Goal: Communication & Community: Answer question/provide support

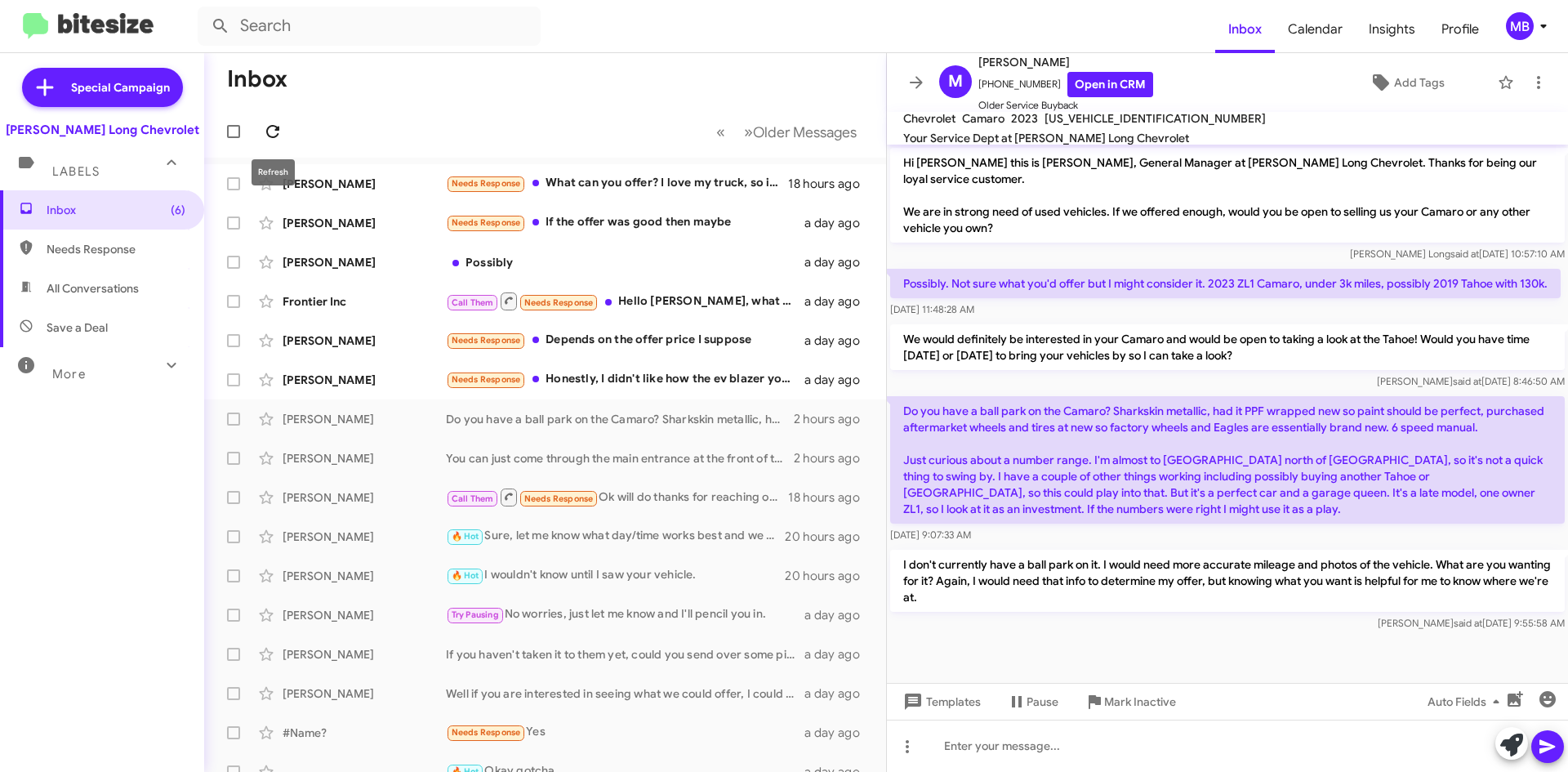
click at [277, 132] on icon at bounding box center [272, 131] width 20 height 20
click at [275, 126] on icon at bounding box center [273, 132] width 13 height 13
click at [274, 130] on icon at bounding box center [272, 131] width 20 height 20
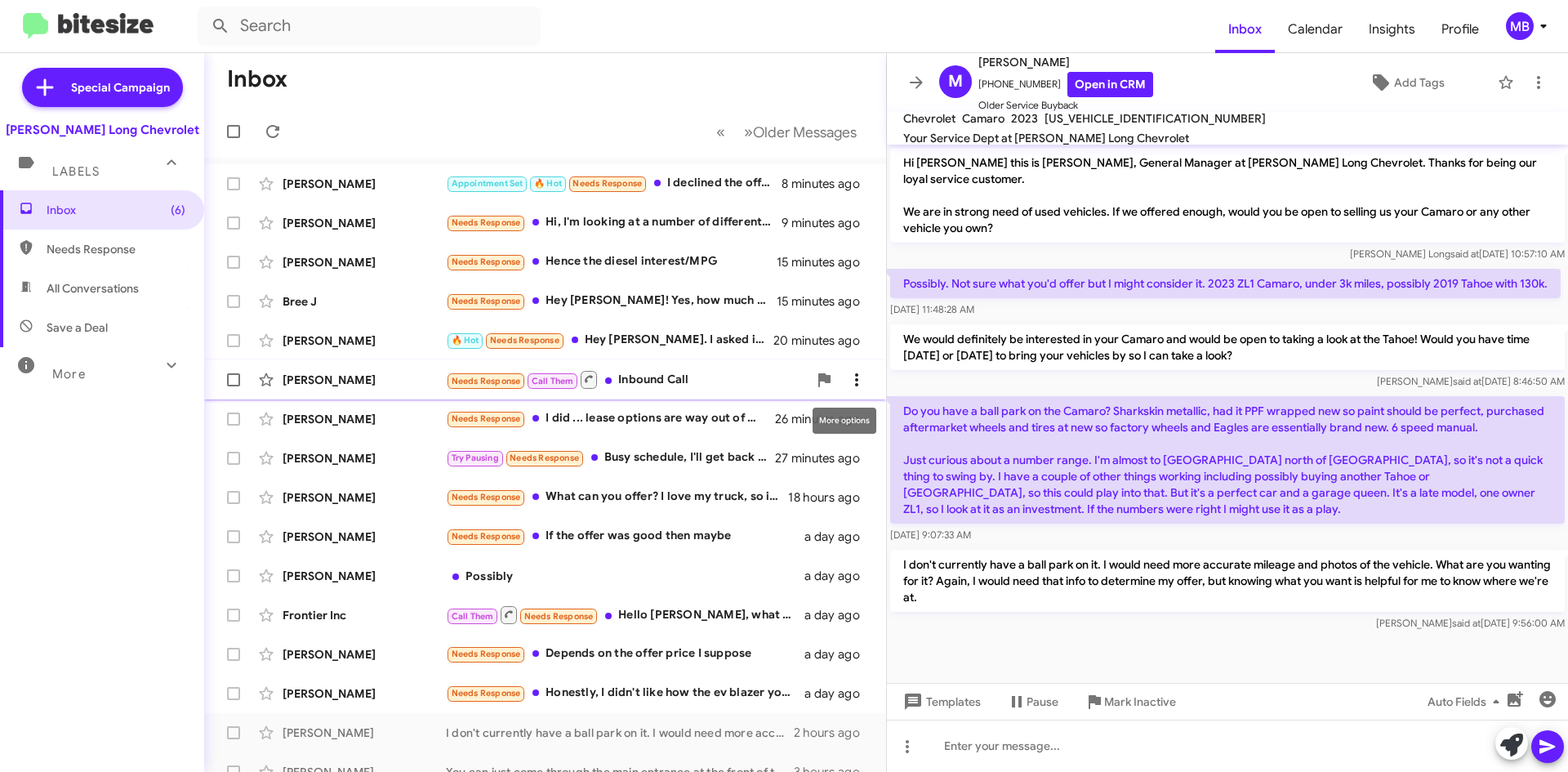
click at [853, 377] on icon at bounding box center [856, 379] width 20 height 20
click at [815, 462] on span "[PERSON_NAME] as responded" at bounding box center [764, 462] width 167 height 39
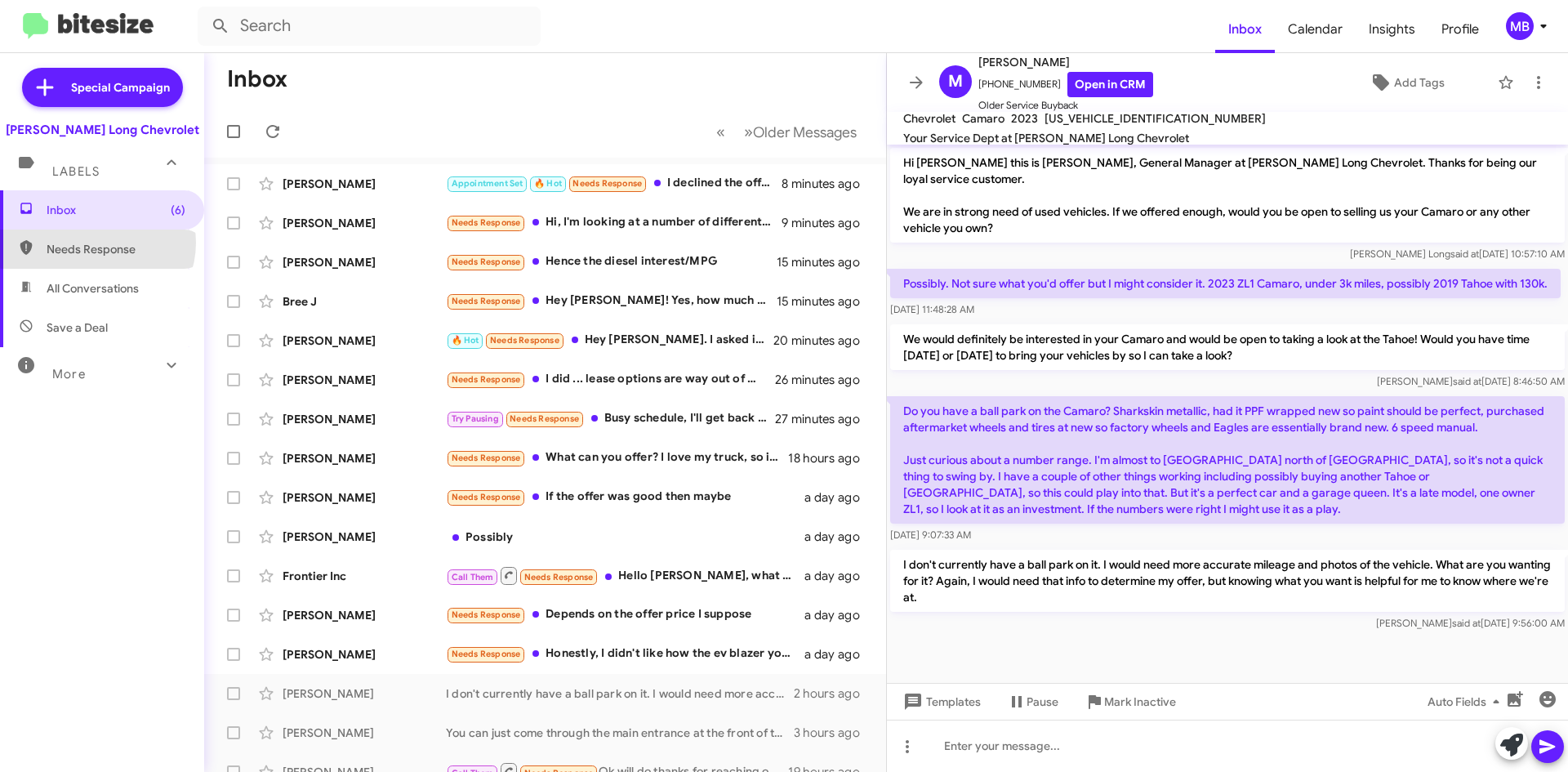
click at [96, 242] on span "Needs Response" at bounding box center [116, 249] width 139 height 16
type input "in:needs-response"
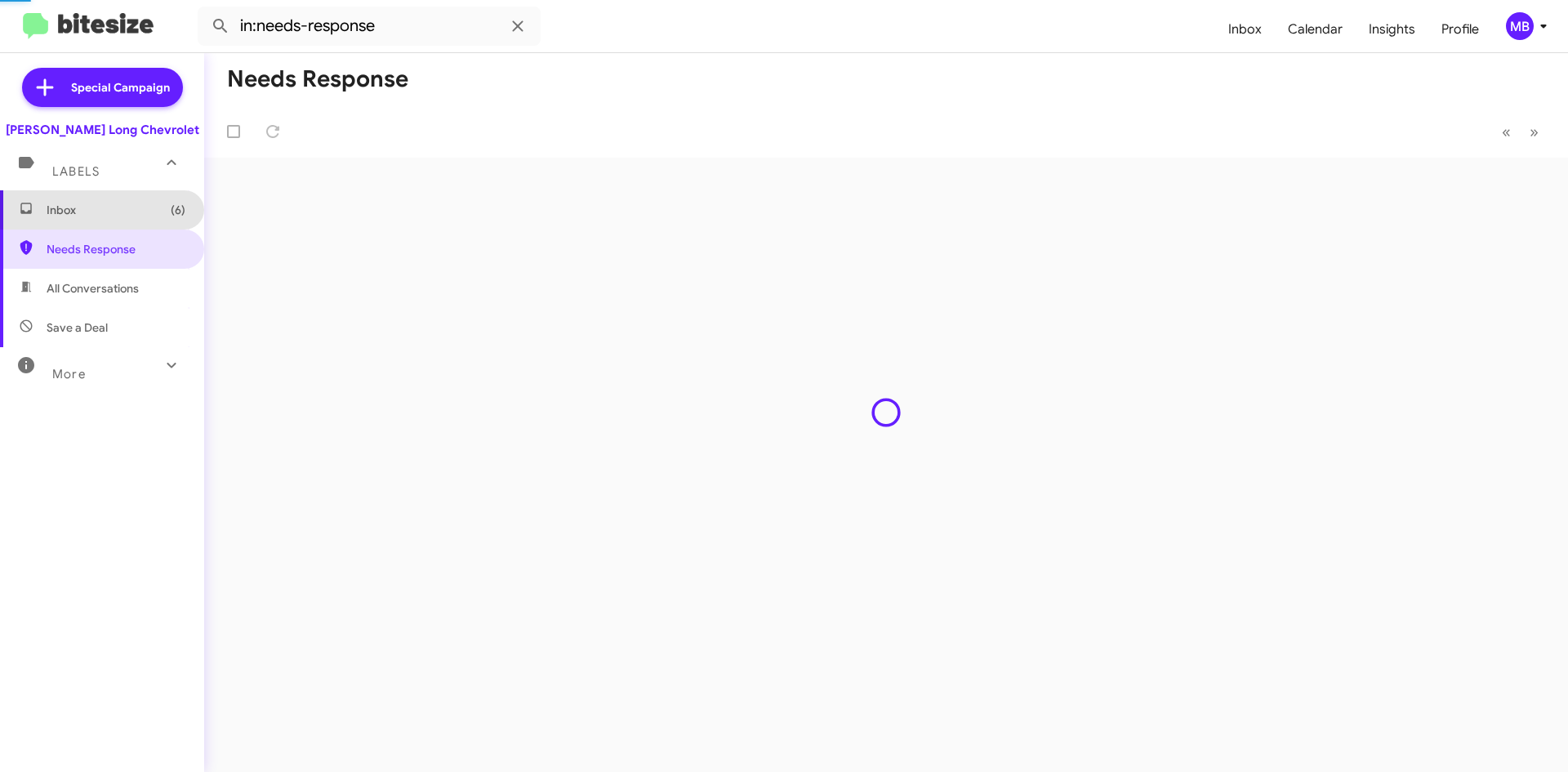
click at [126, 208] on span "Inbox (6)" at bounding box center [116, 209] width 139 height 16
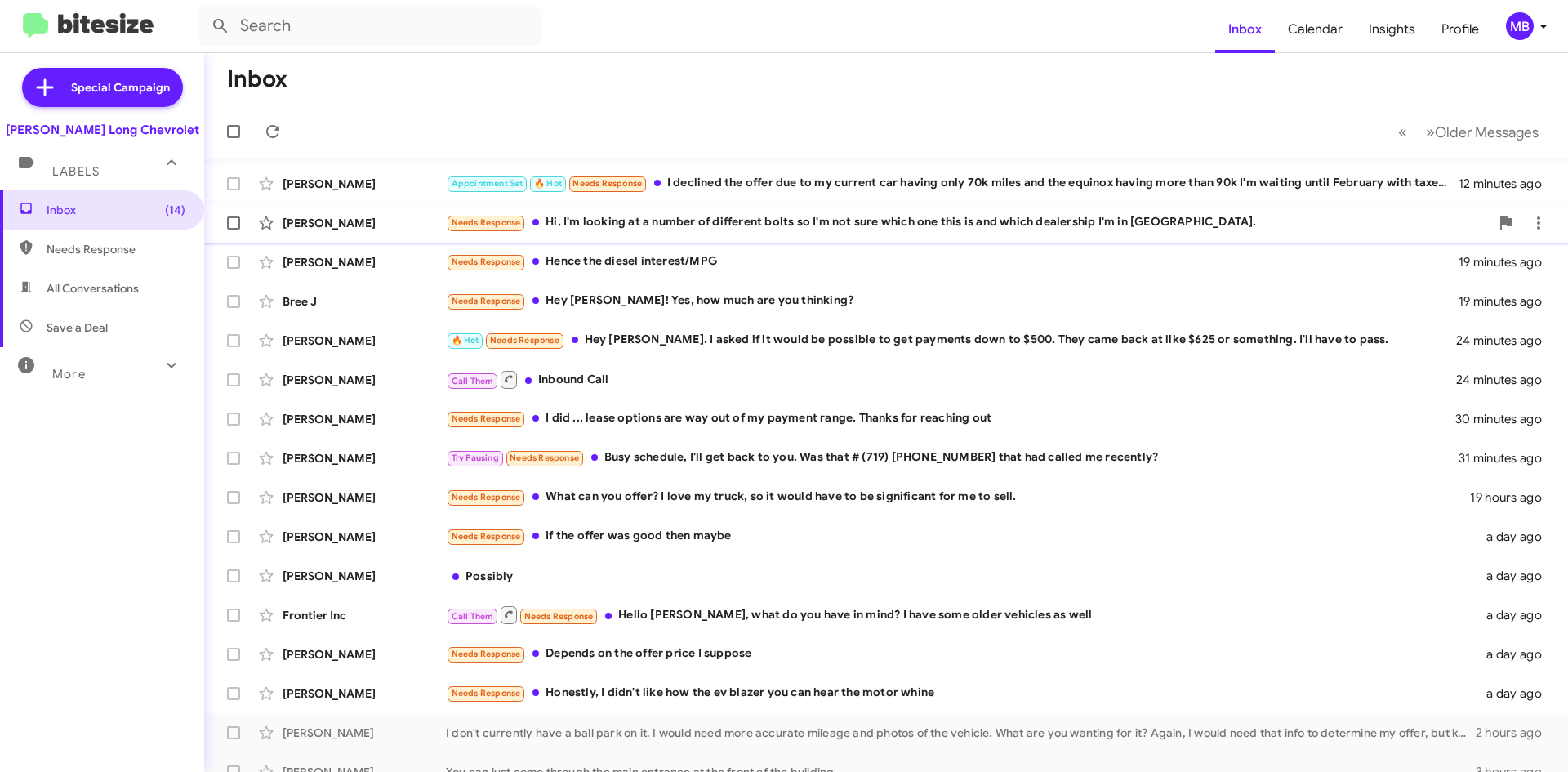
click at [878, 229] on div "Needs Response Hi, I'm looking at a number of different bolts so I'm not sure w…" at bounding box center [968, 222] width 1043 height 19
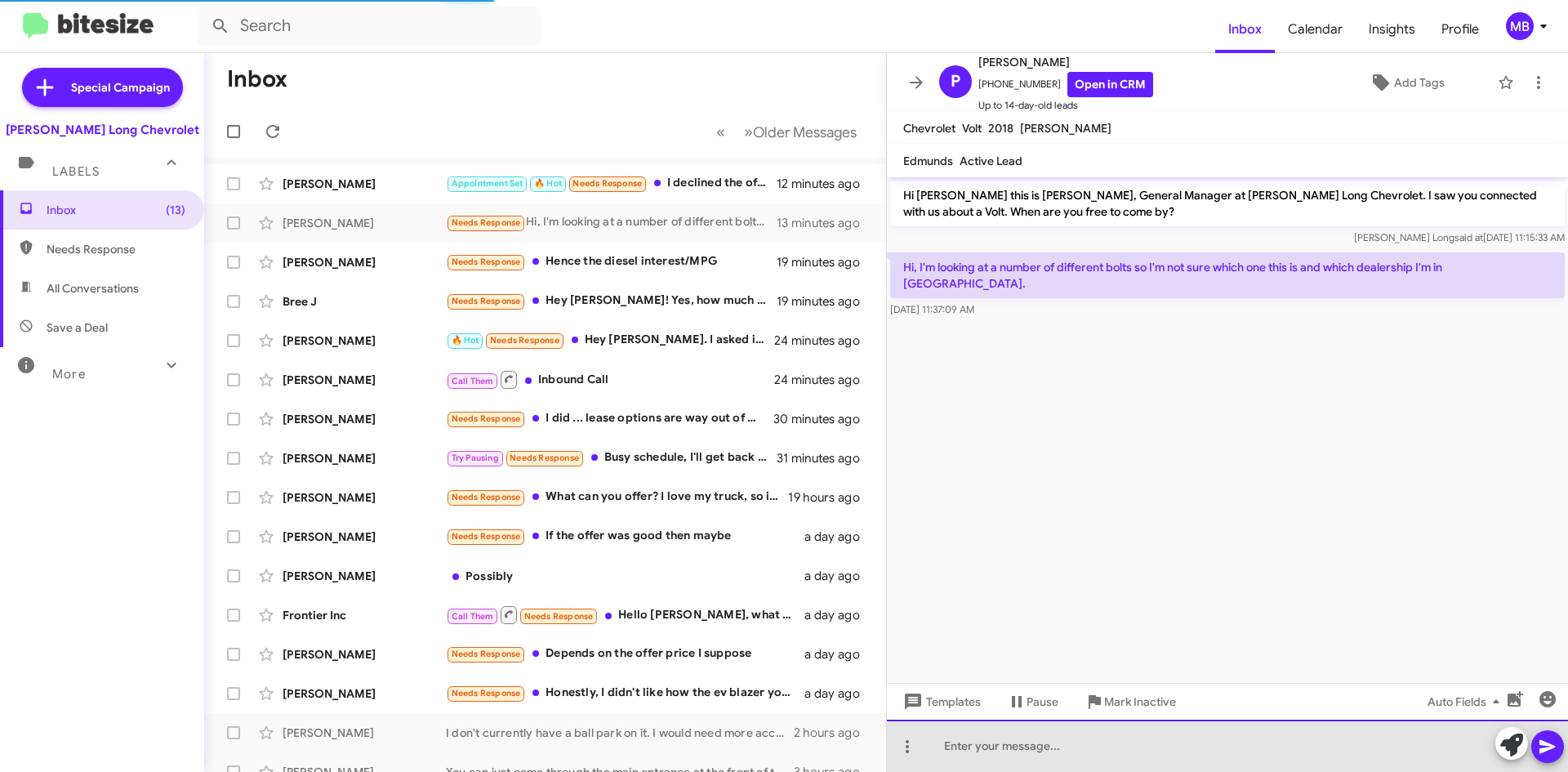
click at [1078, 750] on div at bounding box center [1228, 746] width 682 height 52
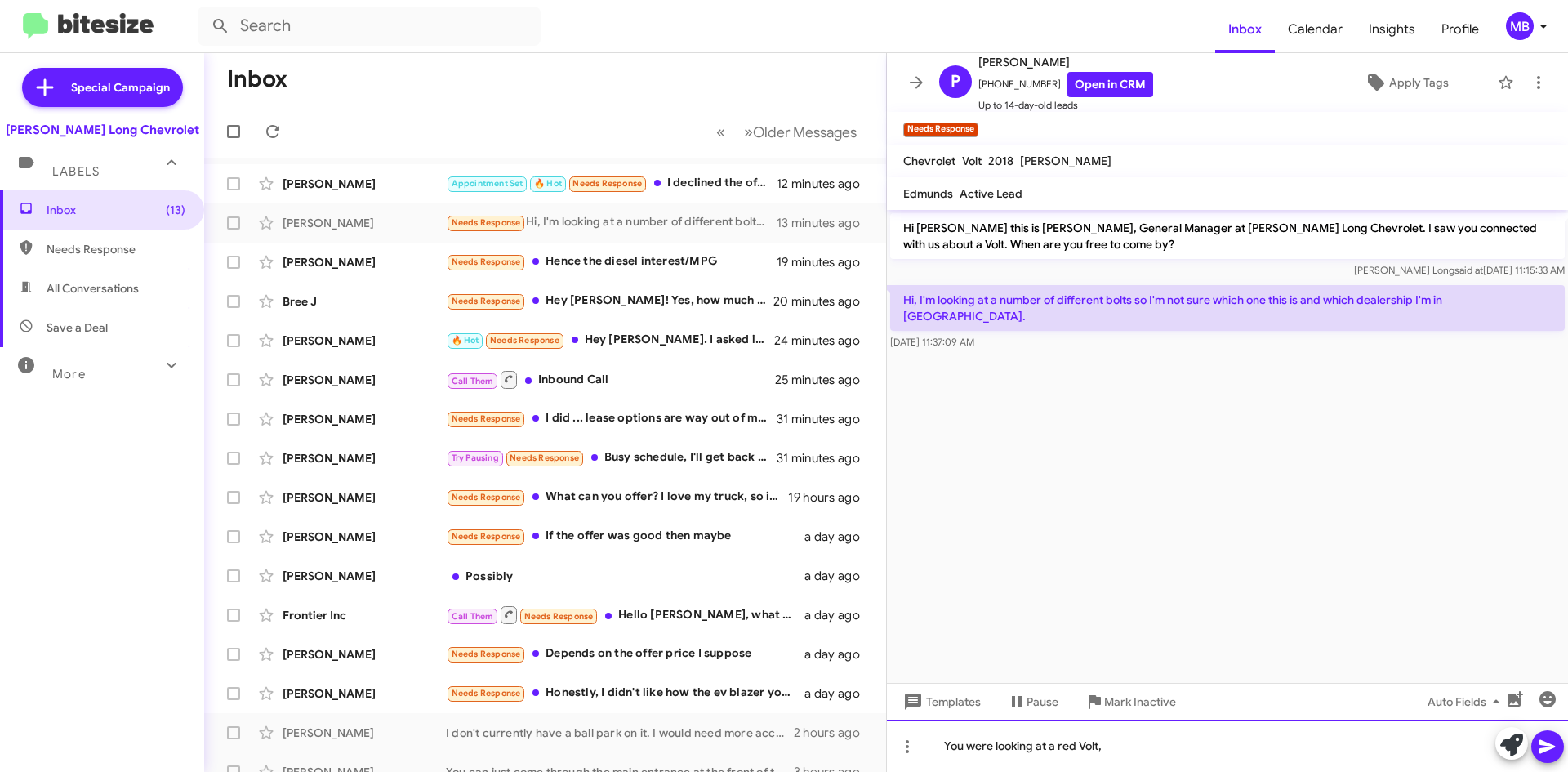
click at [1191, 765] on div "You were looking at a red Volt," at bounding box center [1228, 746] width 682 height 52
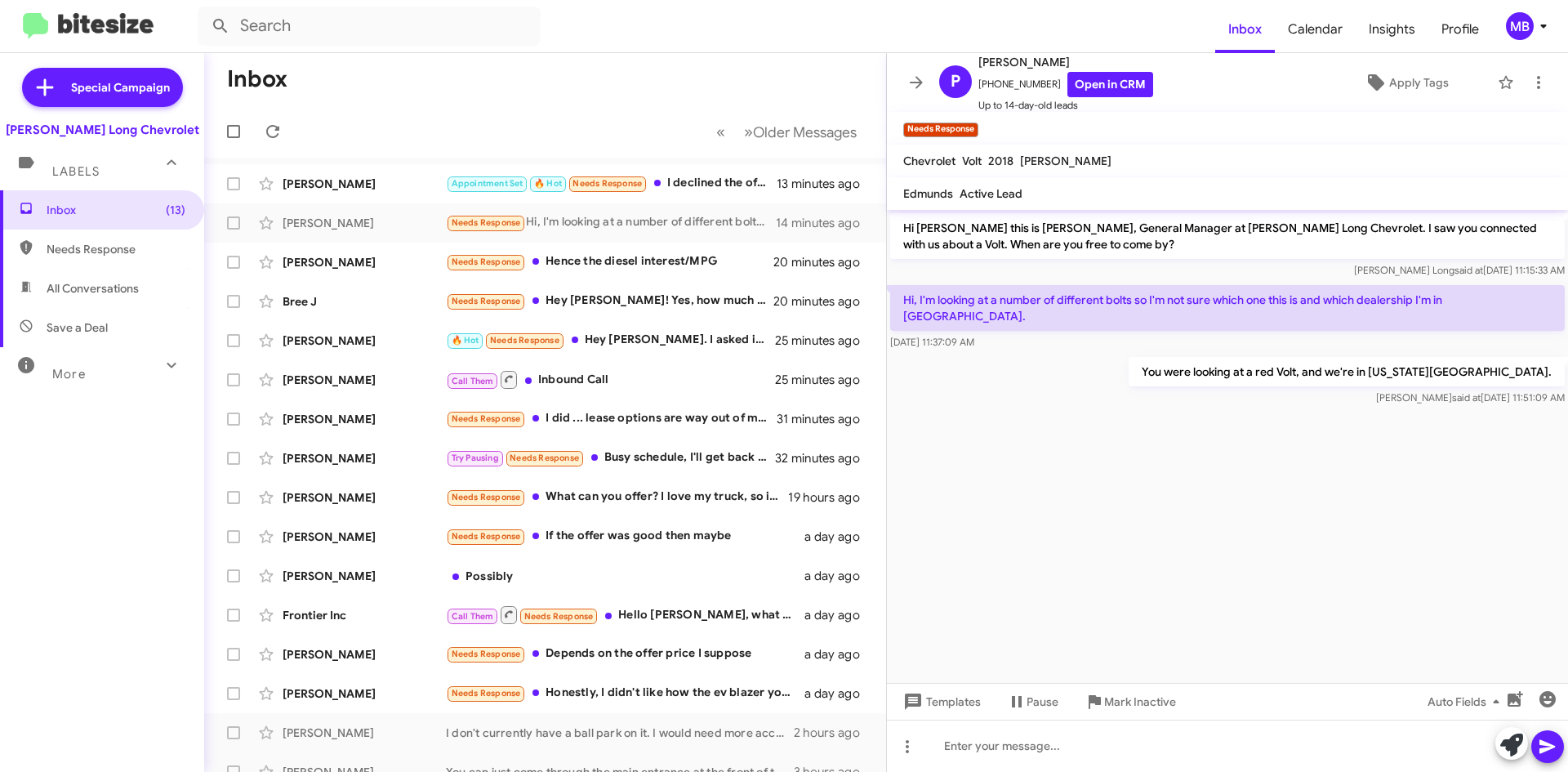
click at [269, 108] on mat-toolbar-row "« Previous » Next Older Messages" at bounding box center [544, 132] width 682 height 52
click at [259, 121] on button at bounding box center [272, 131] width 33 height 33
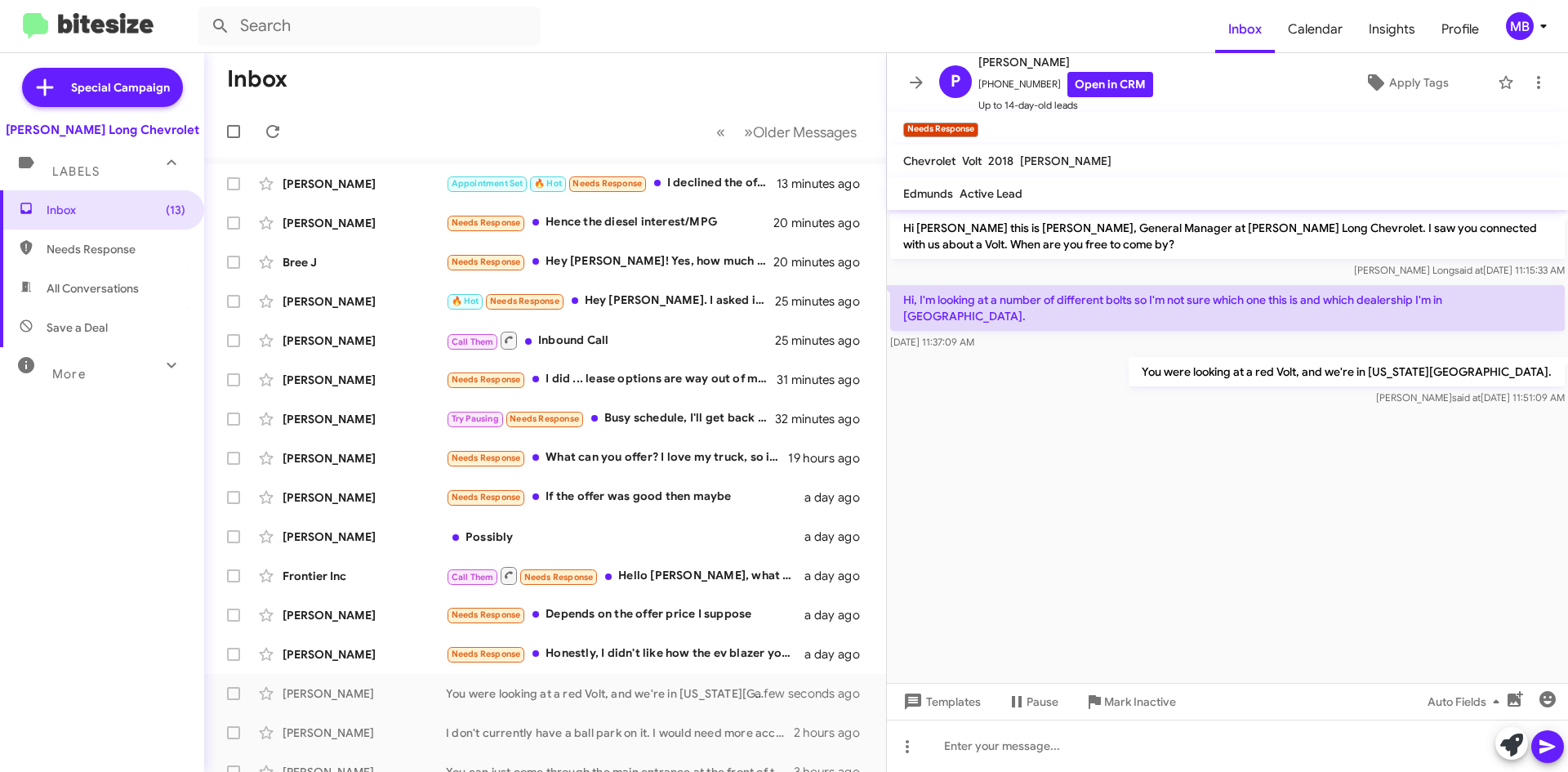
drag, startPoint x: 105, startPoint y: 243, endPoint x: 104, endPoint y: 233, distance: 10.0
click at [104, 243] on span "Needs Response" at bounding box center [116, 249] width 139 height 16
type input "in:needs-response"
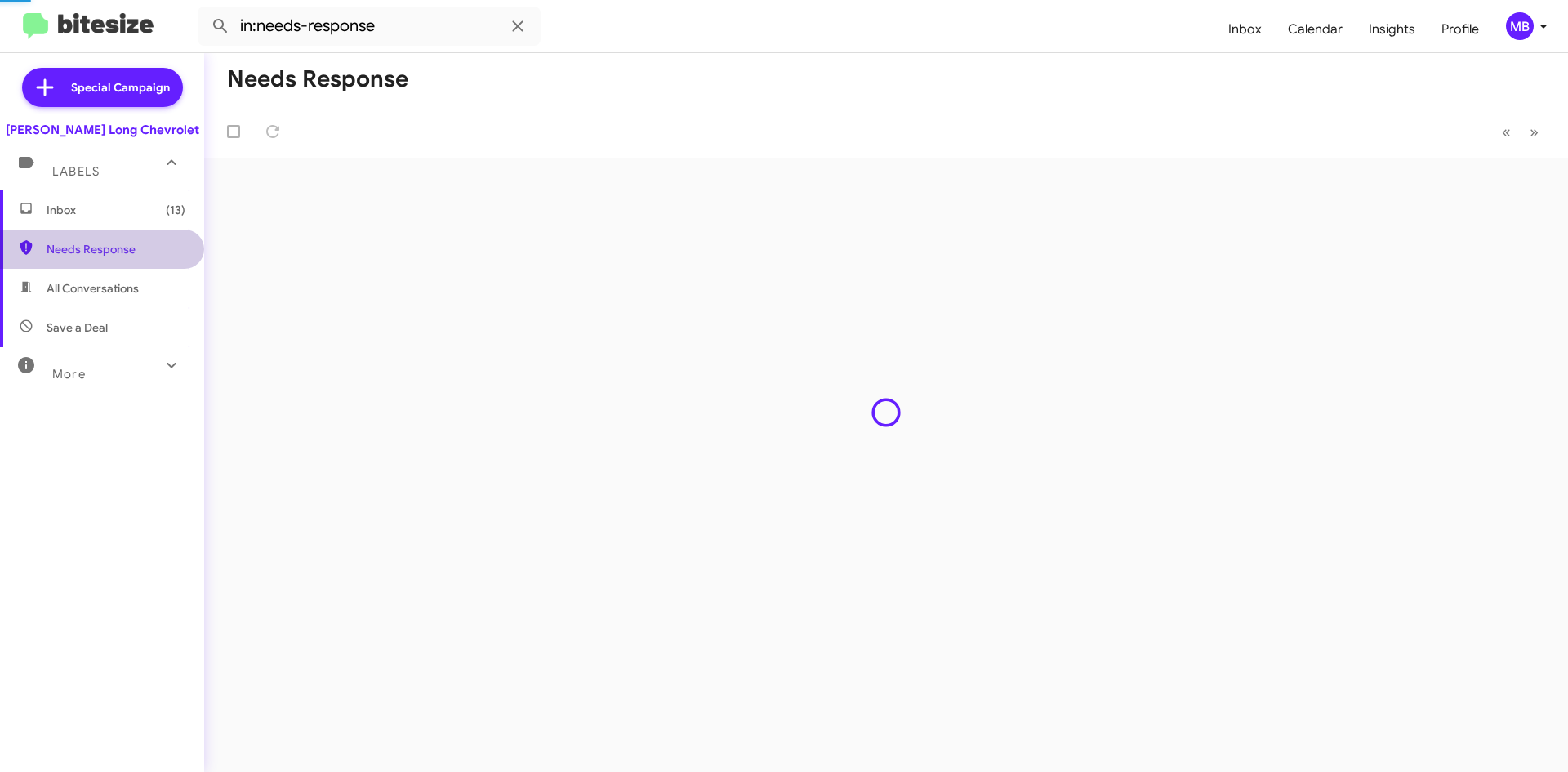
click at [105, 216] on span "Inbox (13)" at bounding box center [116, 209] width 139 height 16
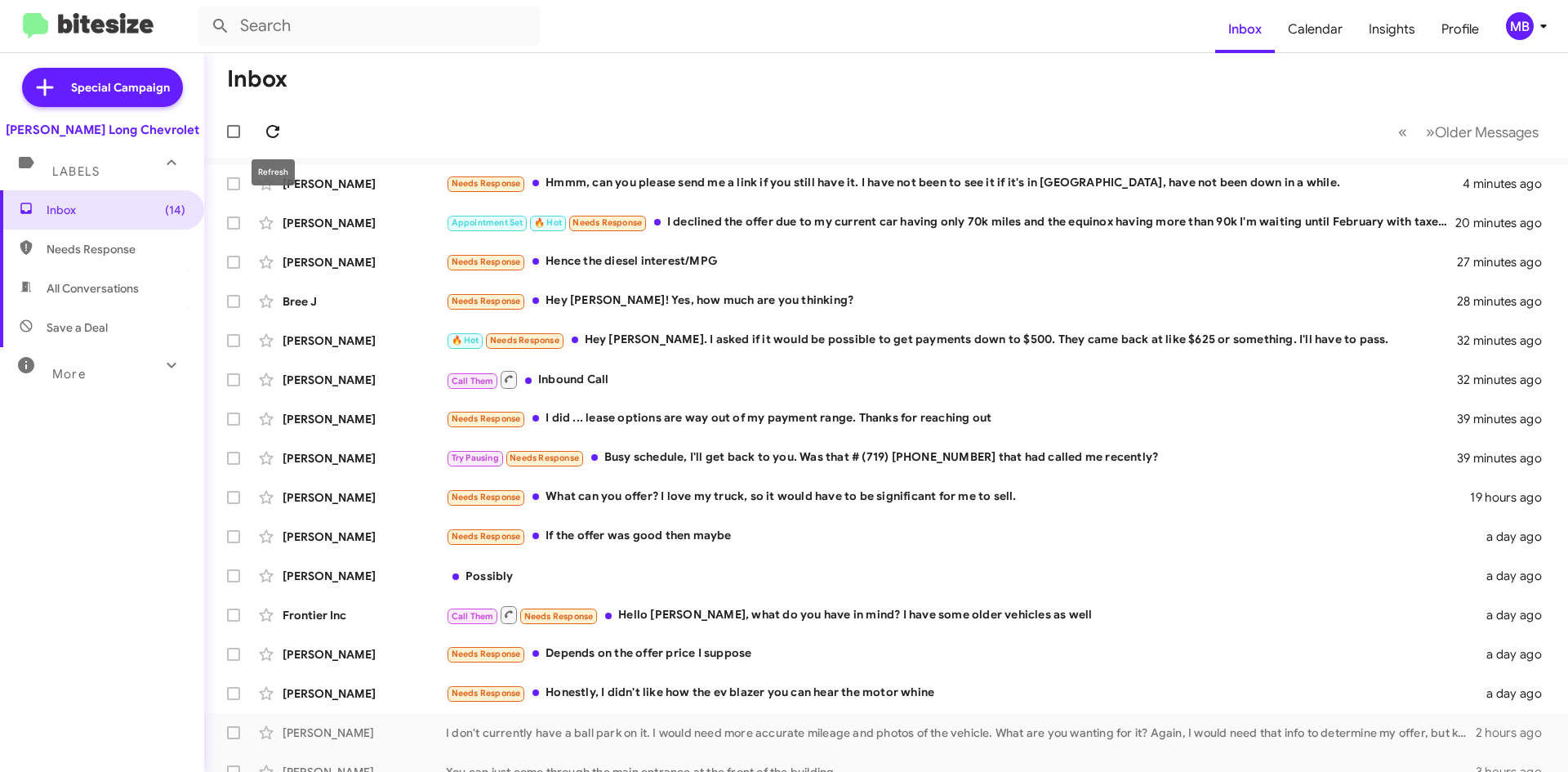
click at [281, 136] on icon at bounding box center [272, 131] width 20 height 20
click at [877, 179] on div "Needs Response Hmmm, can you please send me a link if you still have it. I have…" at bounding box center [968, 183] width 1043 height 19
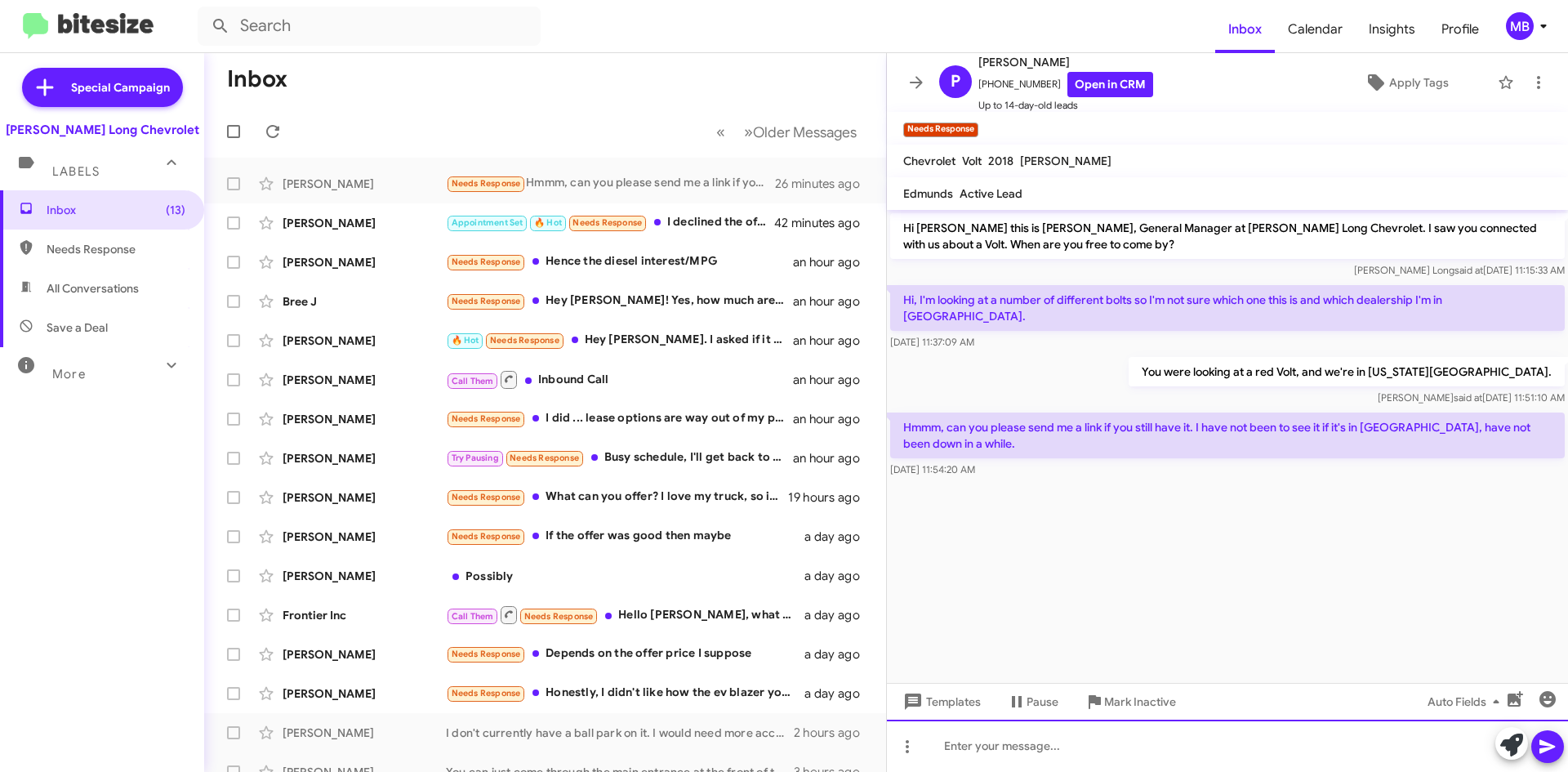
click at [1201, 737] on div at bounding box center [1228, 746] width 682 height 52
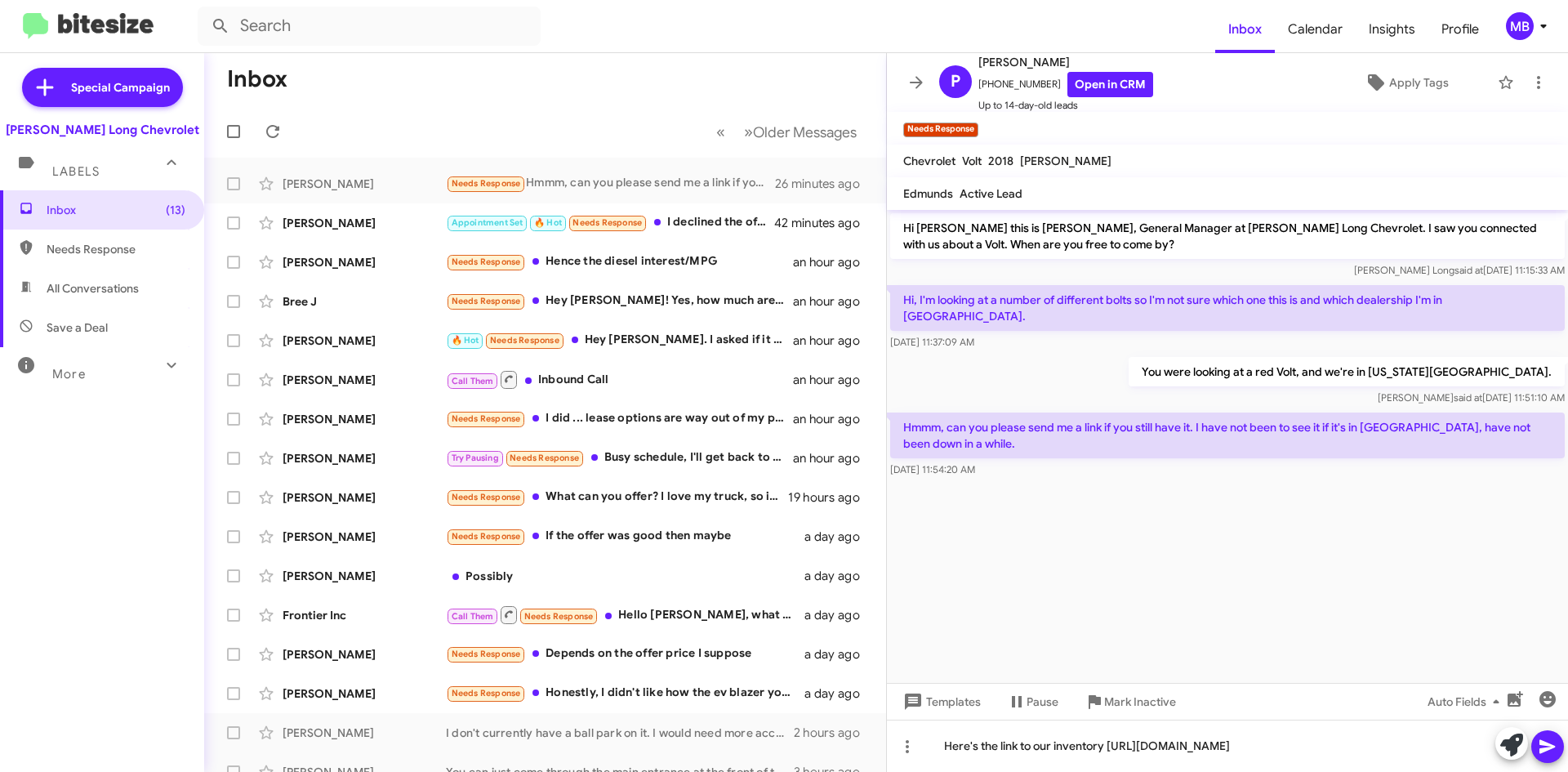
click at [1555, 744] on icon at bounding box center [1547, 746] width 20 height 20
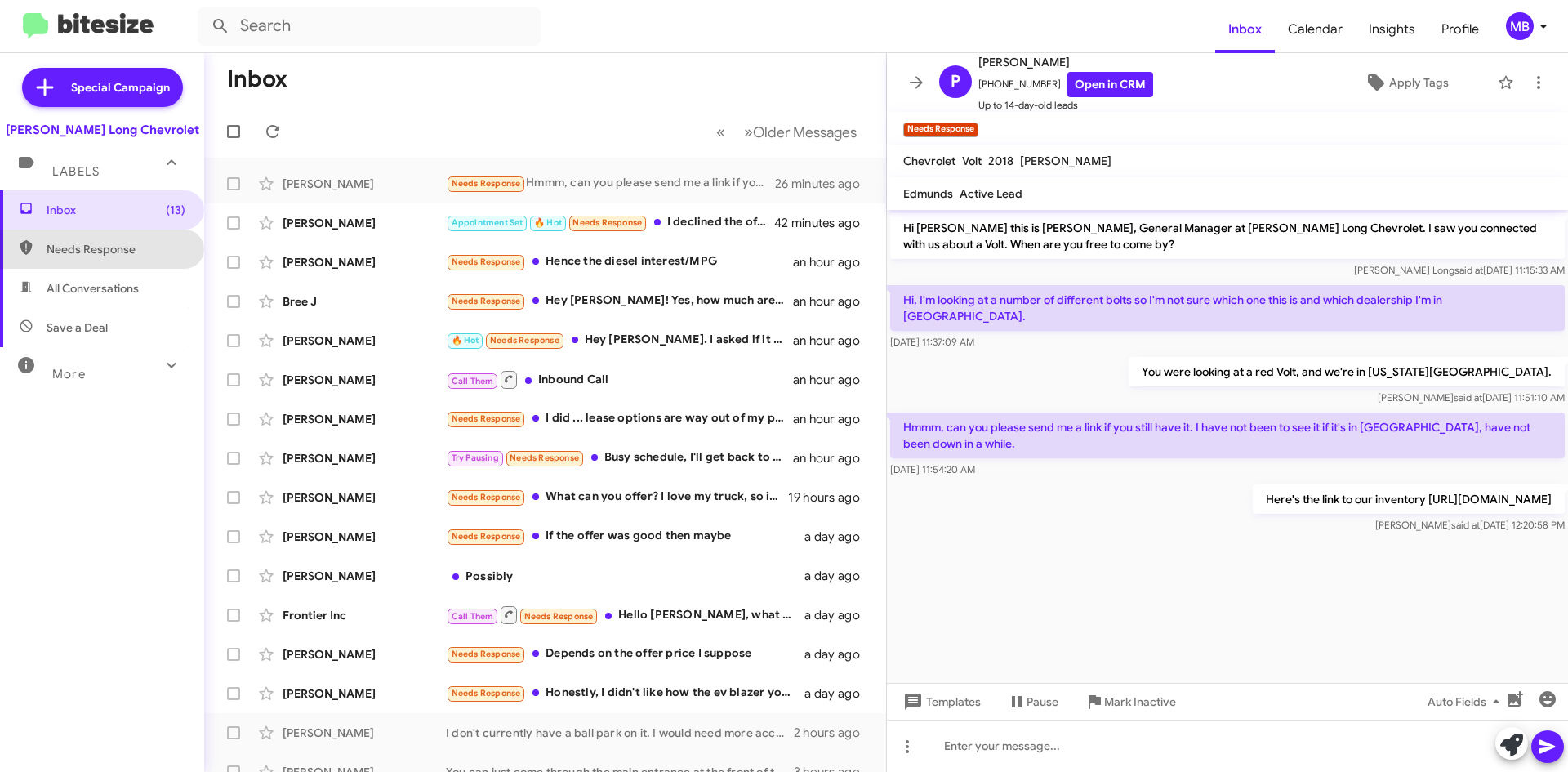
click at [122, 241] on span "Needs Response" at bounding box center [116, 249] width 139 height 16
type input "in:needs-response"
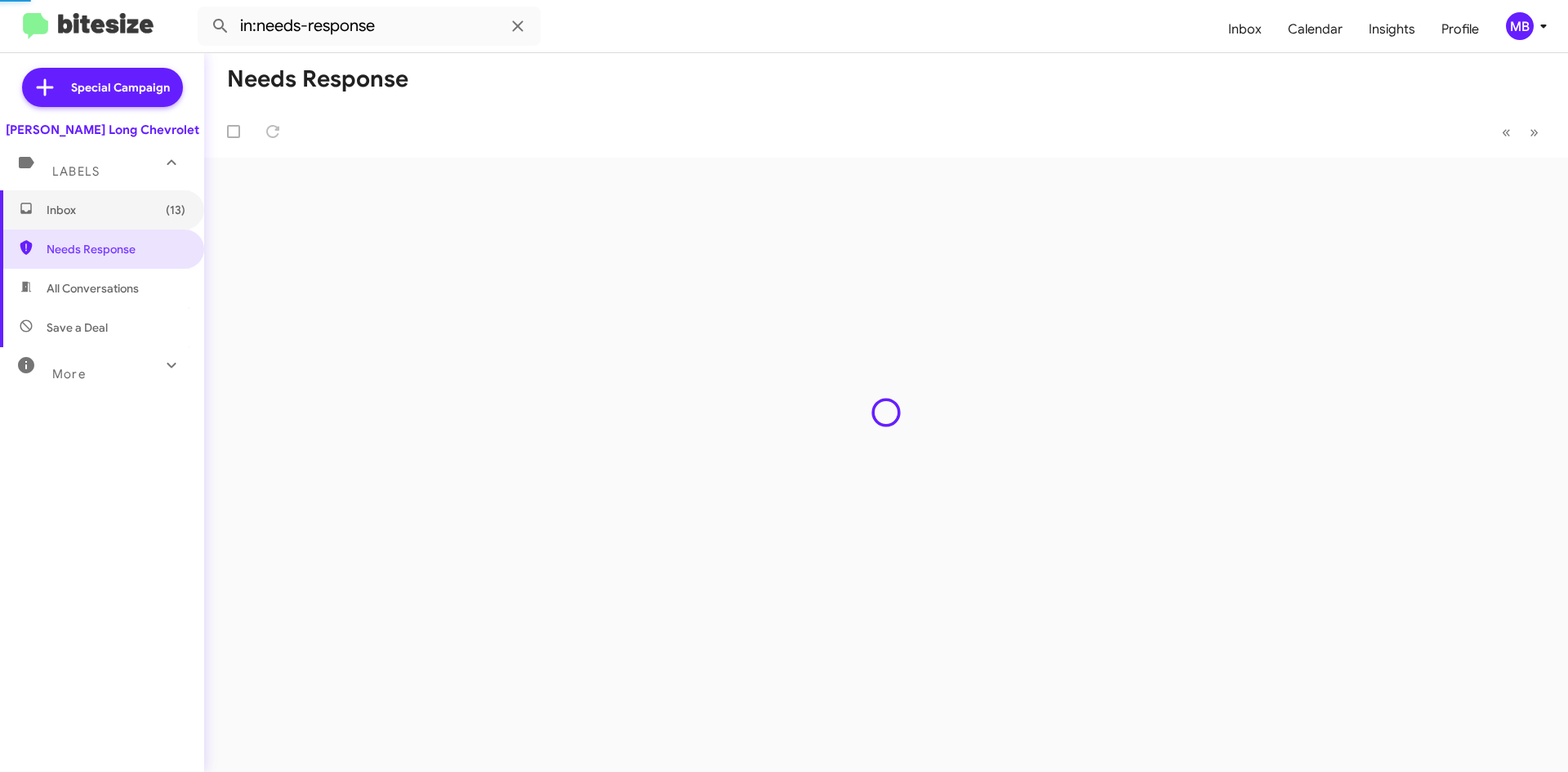
drag, startPoint x: 133, startPoint y: 199, endPoint x: 152, endPoint y: 161, distance: 42.5
click at [133, 199] on span "Inbox (13)" at bounding box center [102, 210] width 204 height 39
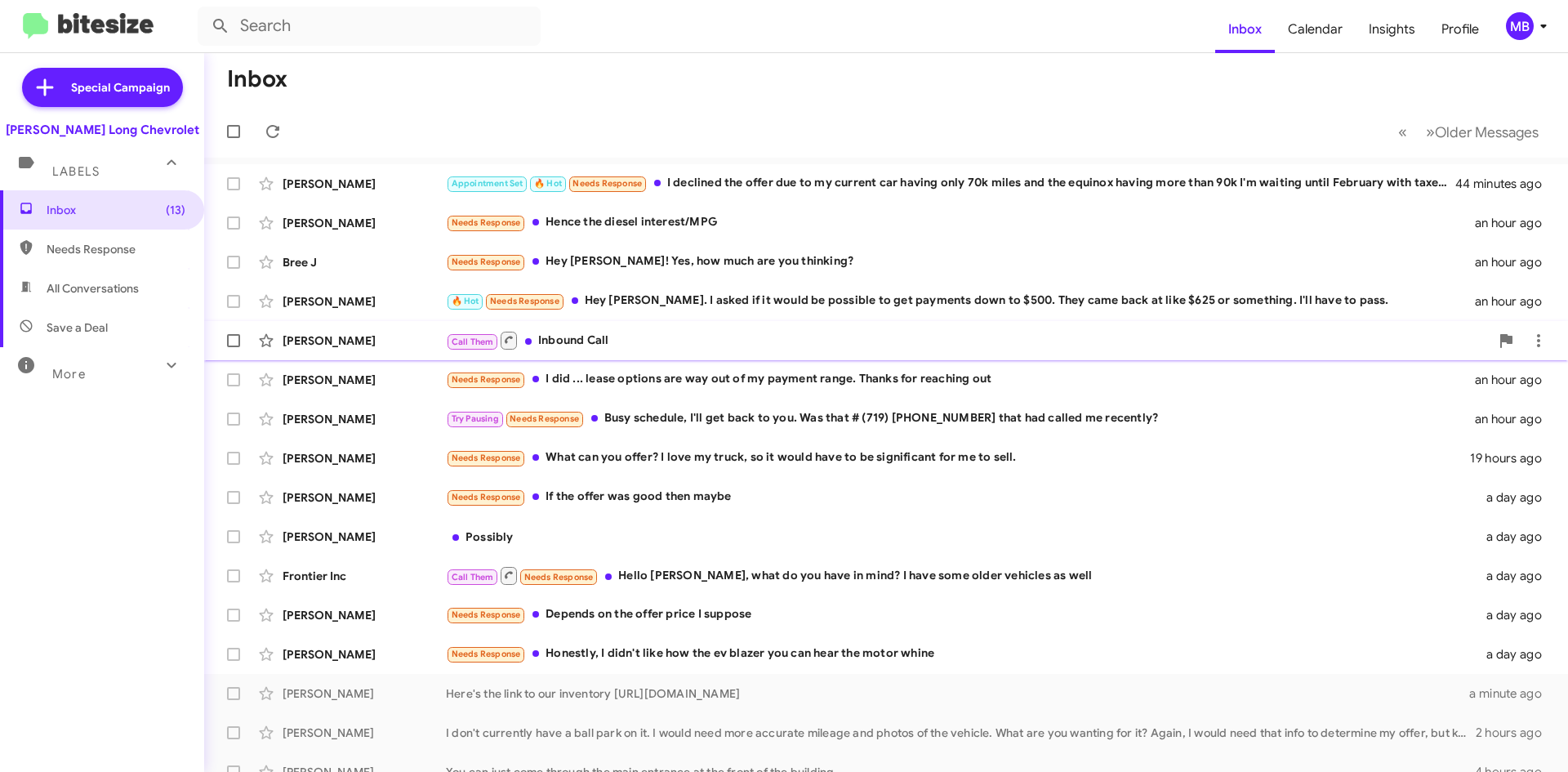
drag, startPoint x: 685, startPoint y: 384, endPoint x: 570, endPoint y: 333, distance: 125.8
click at [685, 384] on div "Needs Response I did ... lease options are way out of my payment range. Thanks …" at bounding box center [960, 379] width 1029 height 19
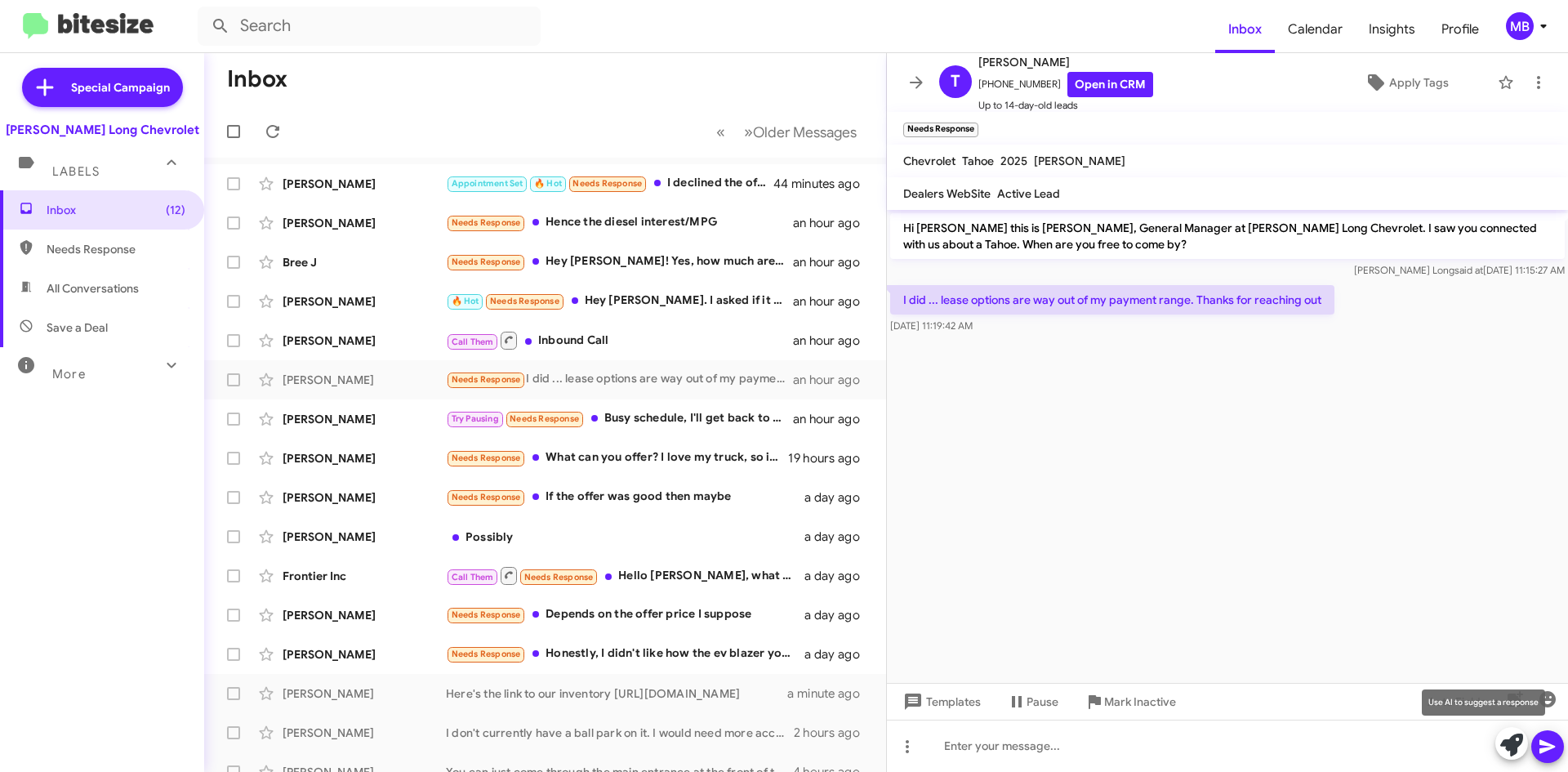
click at [1512, 751] on icon at bounding box center [1512, 744] width 22 height 22
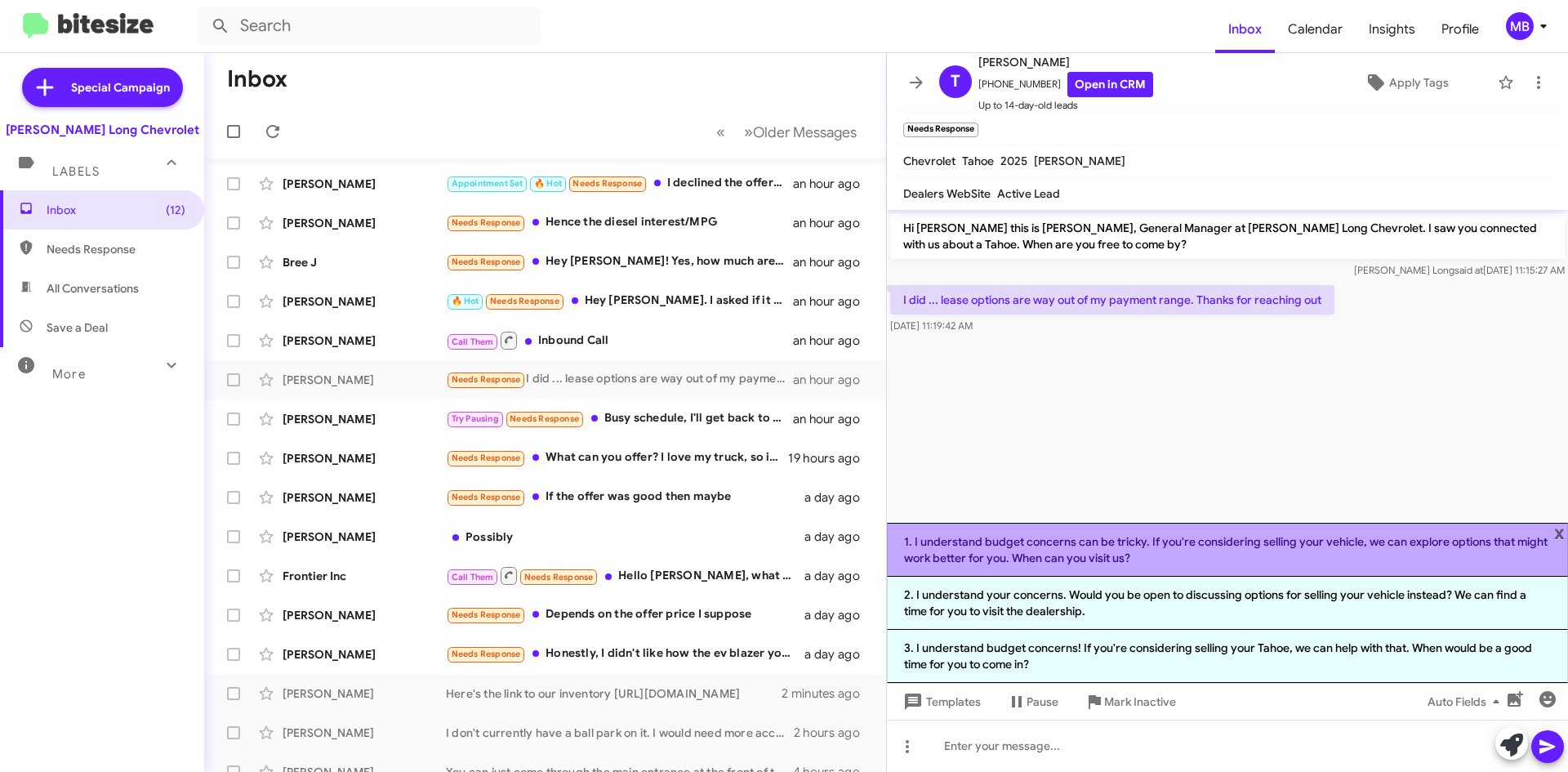
click at [1310, 542] on li "1. I understand budget concerns can be tricky. If you're considering selling yo…" at bounding box center [1228, 550] width 682 height 54
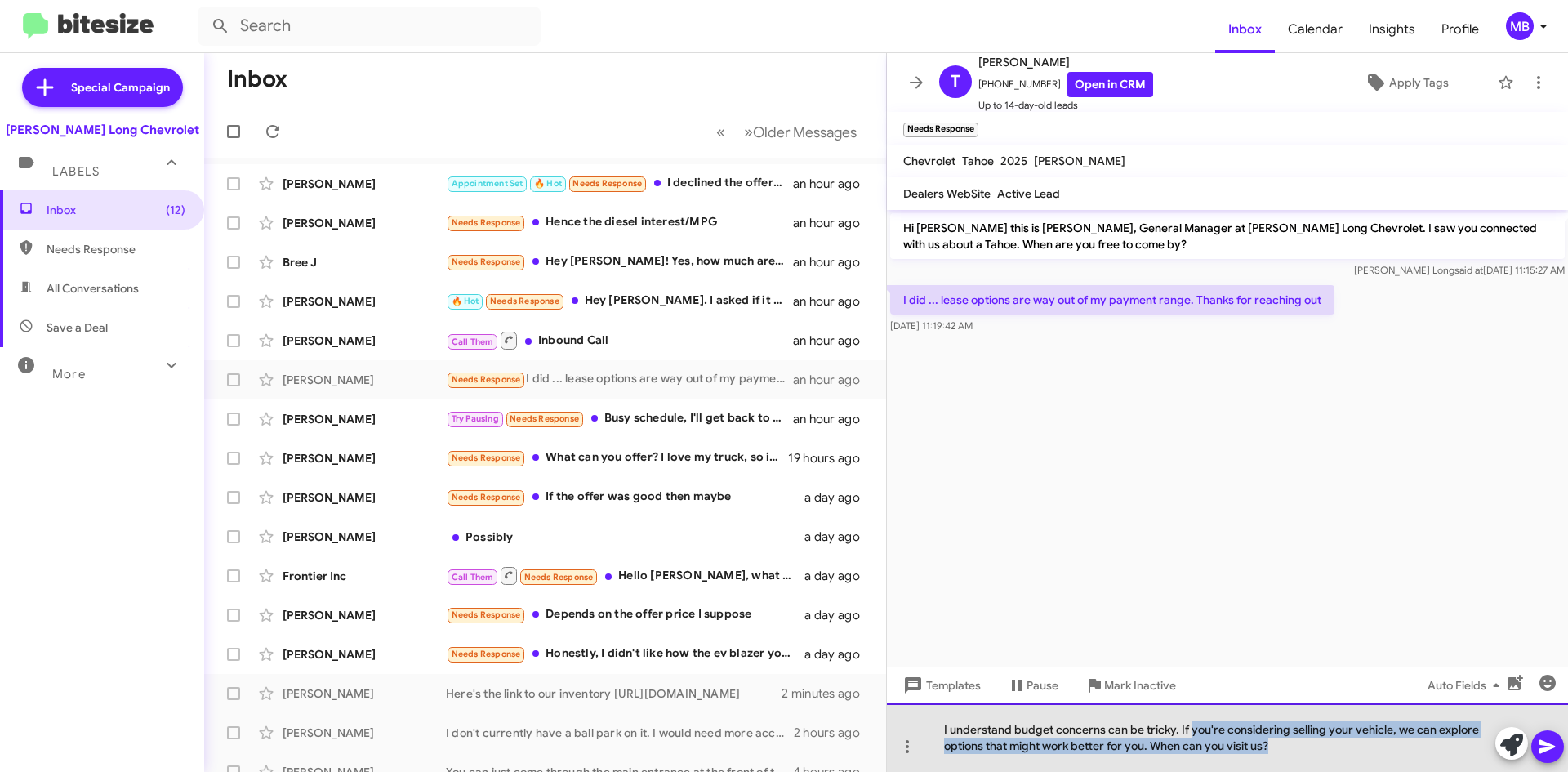
drag, startPoint x: 1191, startPoint y: 726, endPoint x: 1350, endPoint y: 764, distance: 163.5
click at [1350, 764] on div "I understand budget concerns can be tricky. If you're considering selling your …" at bounding box center [1228, 736] width 682 height 68
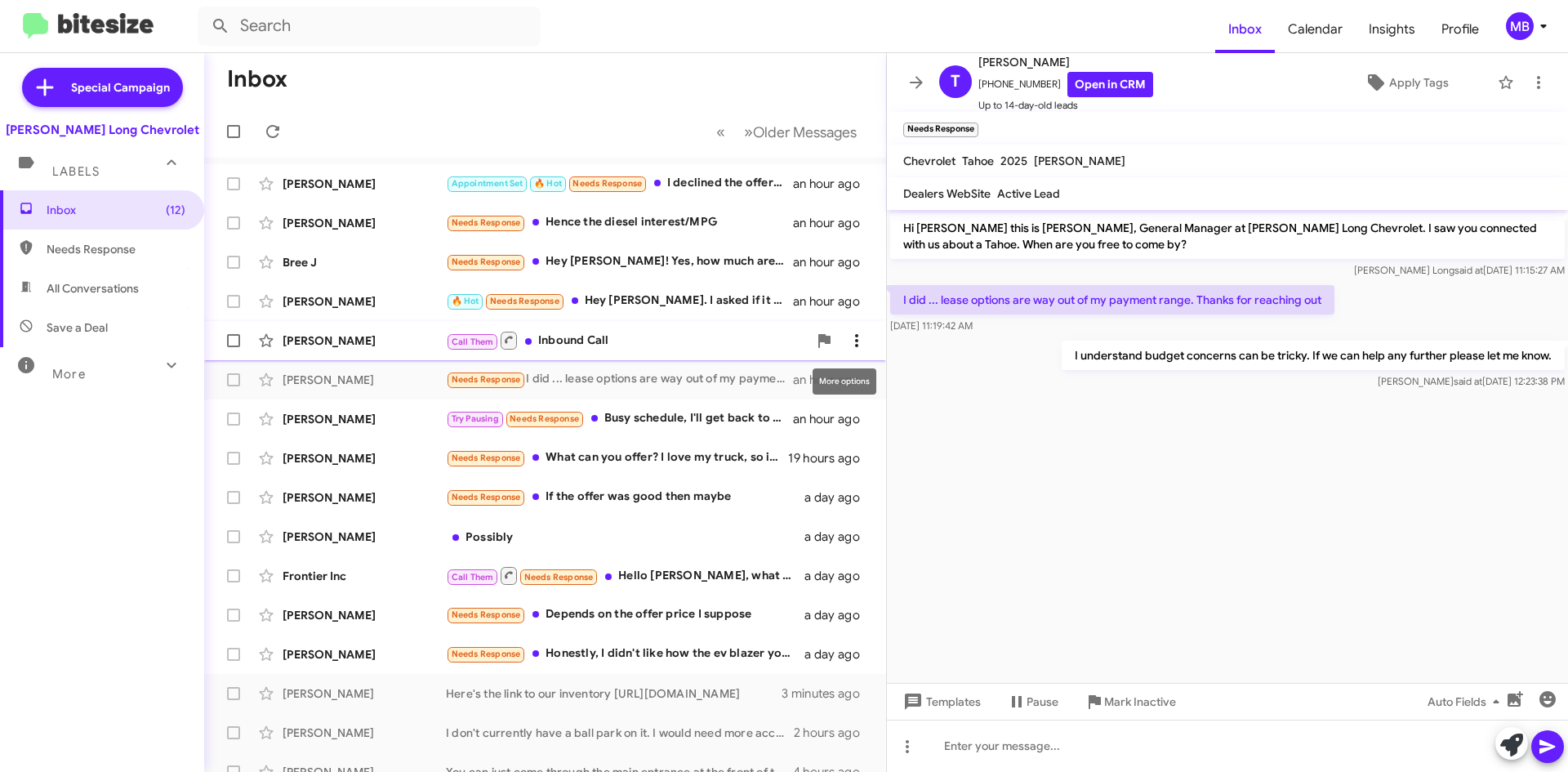
click at [856, 336] on icon at bounding box center [856, 340] width 3 height 13
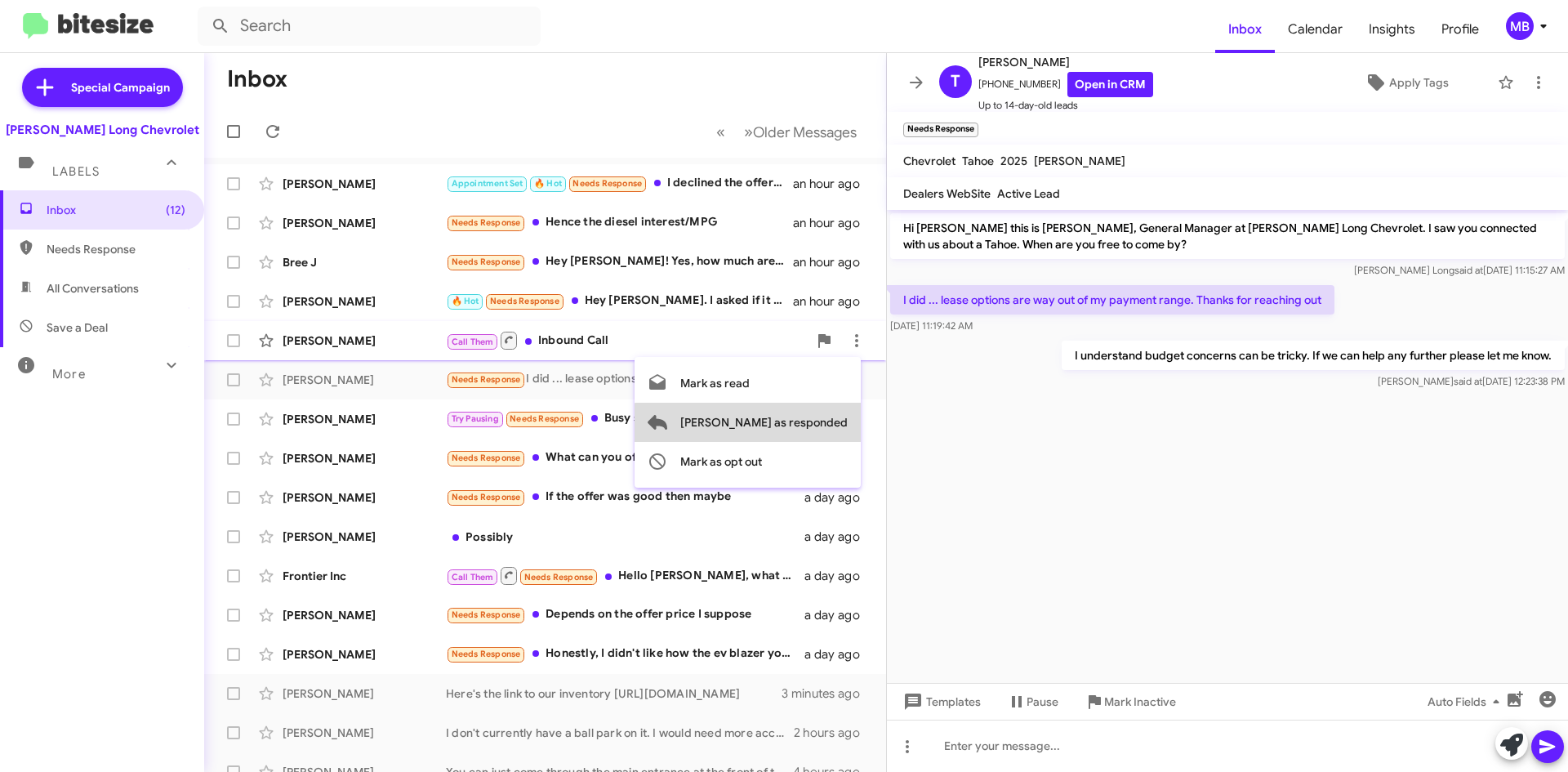
click at [821, 432] on span "[PERSON_NAME] as responded" at bounding box center [764, 422] width 167 height 39
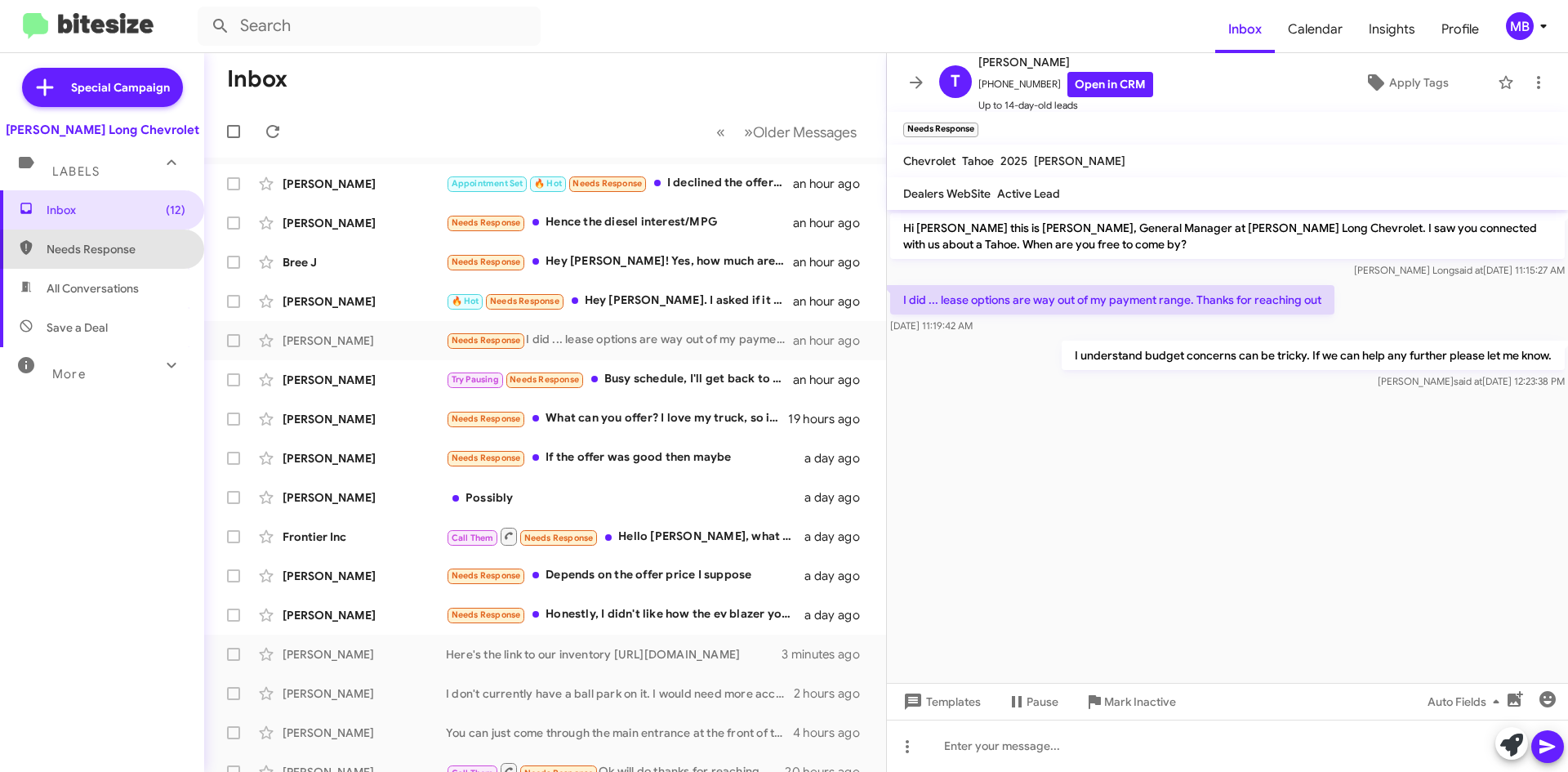
click at [151, 254] on span "Needs Response" at bounding box center [116, 249] width 139 height 16
type input "in:needs-response"
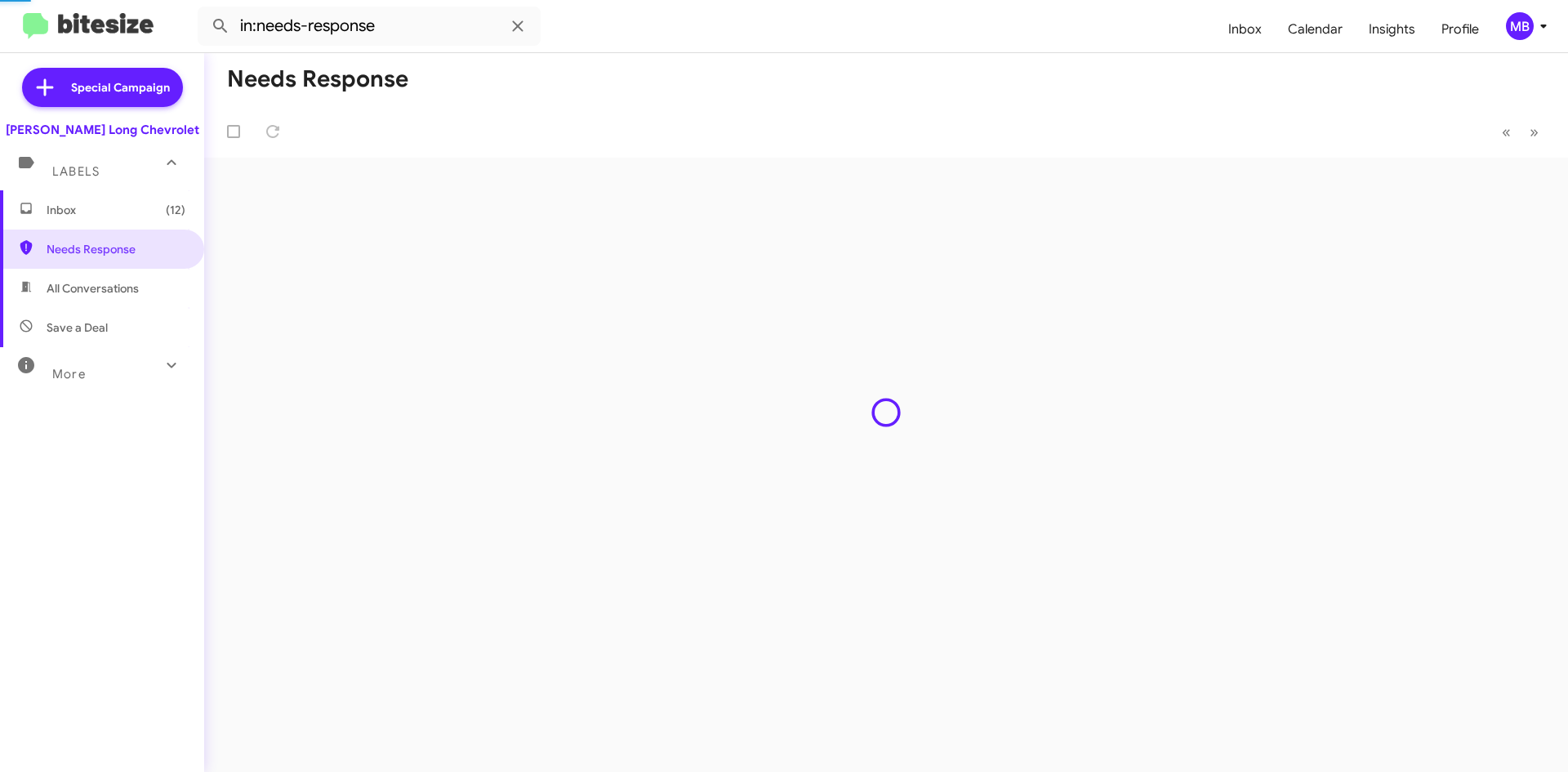
click at [165, 217] on span "(12)" at bounding box center [175, 209] width 20 height 16
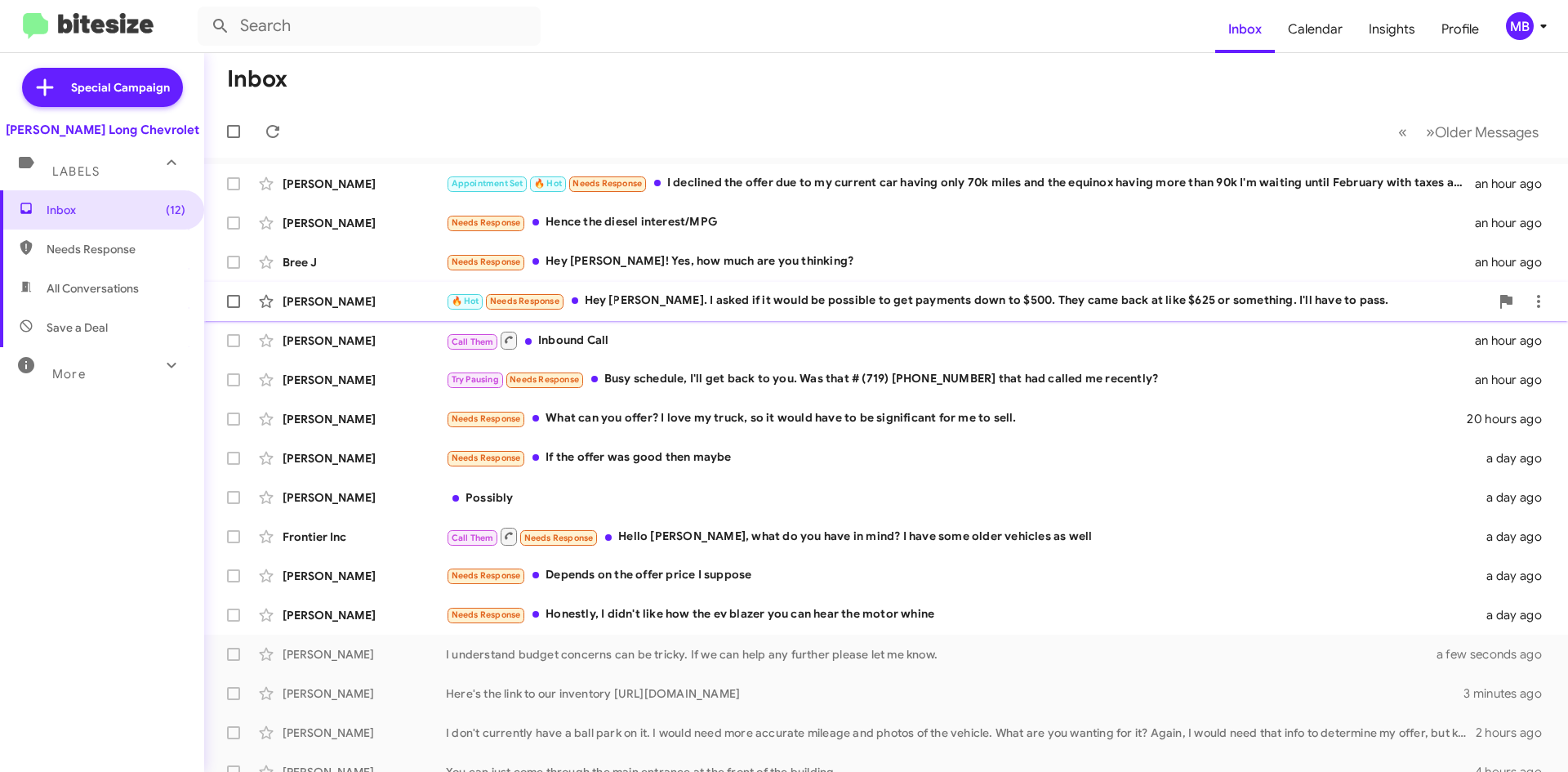
click at [1246, 306] on div "🔥 Hot Needs Response Hey [PERSON_NAME]. I asked if it would be possible to get …" at bounding box center [968, 301] width 1043 height 19
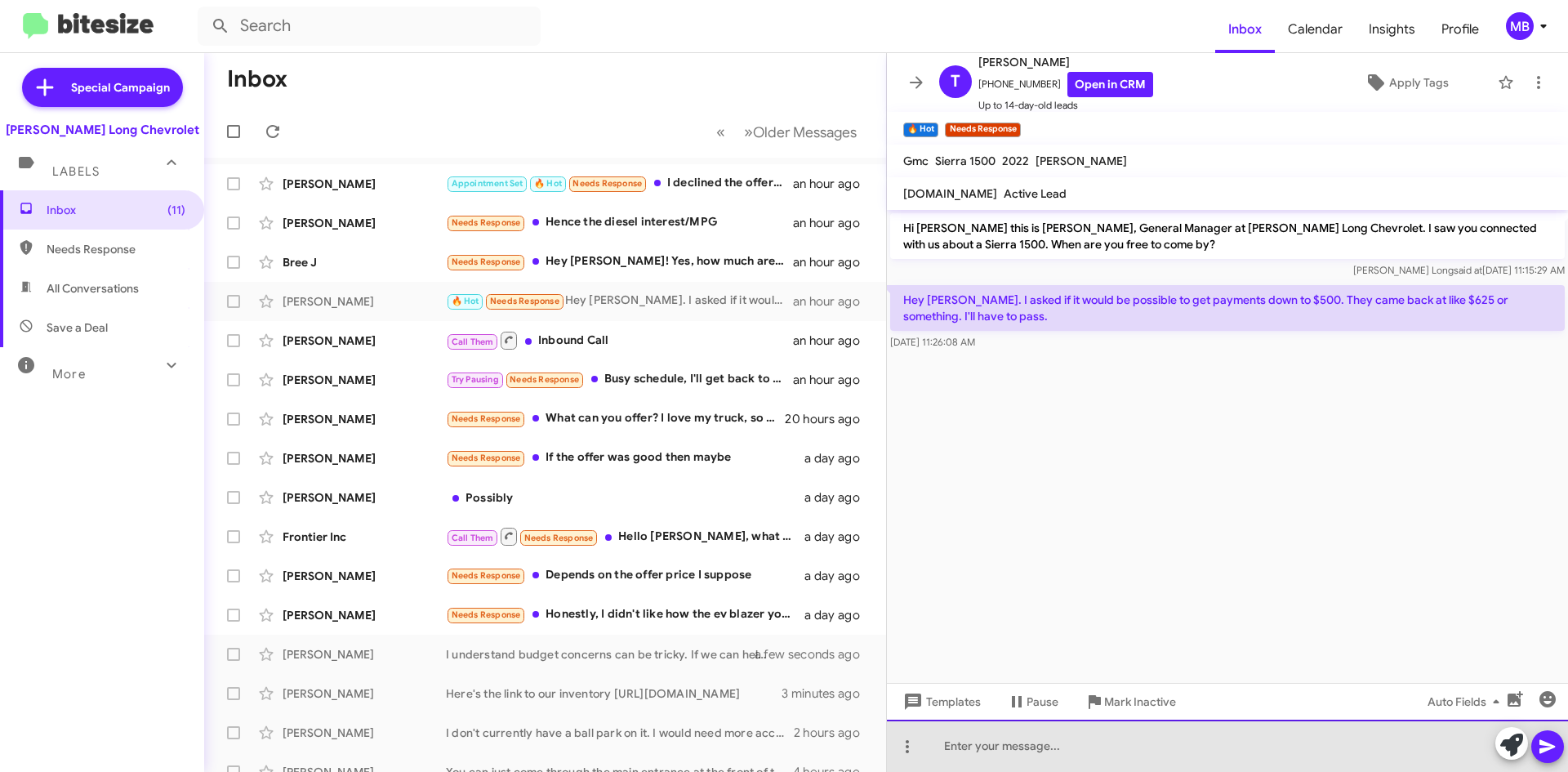
click at [1219, 733] on div at bounding box center [1228, 746] width 682 height 52
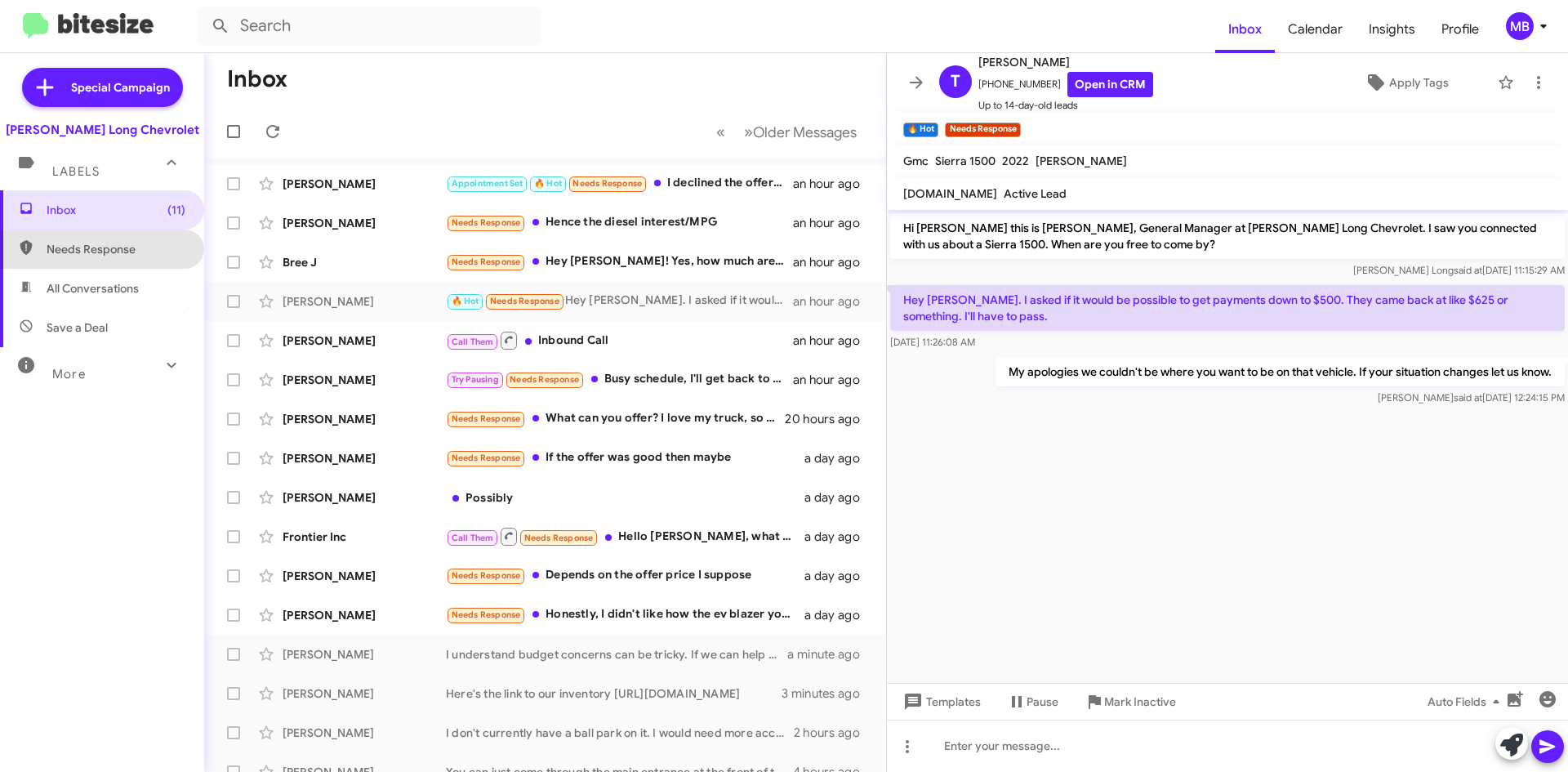
drag, startPoint x: 143, startPoint y: 262, endPoint x: 138, endPoint y: 251, distance: 12.1
click at [143, 262] on span "Needs Response" at bounding box center [102, 249] width 204 height 39
type input "in:needs-response"
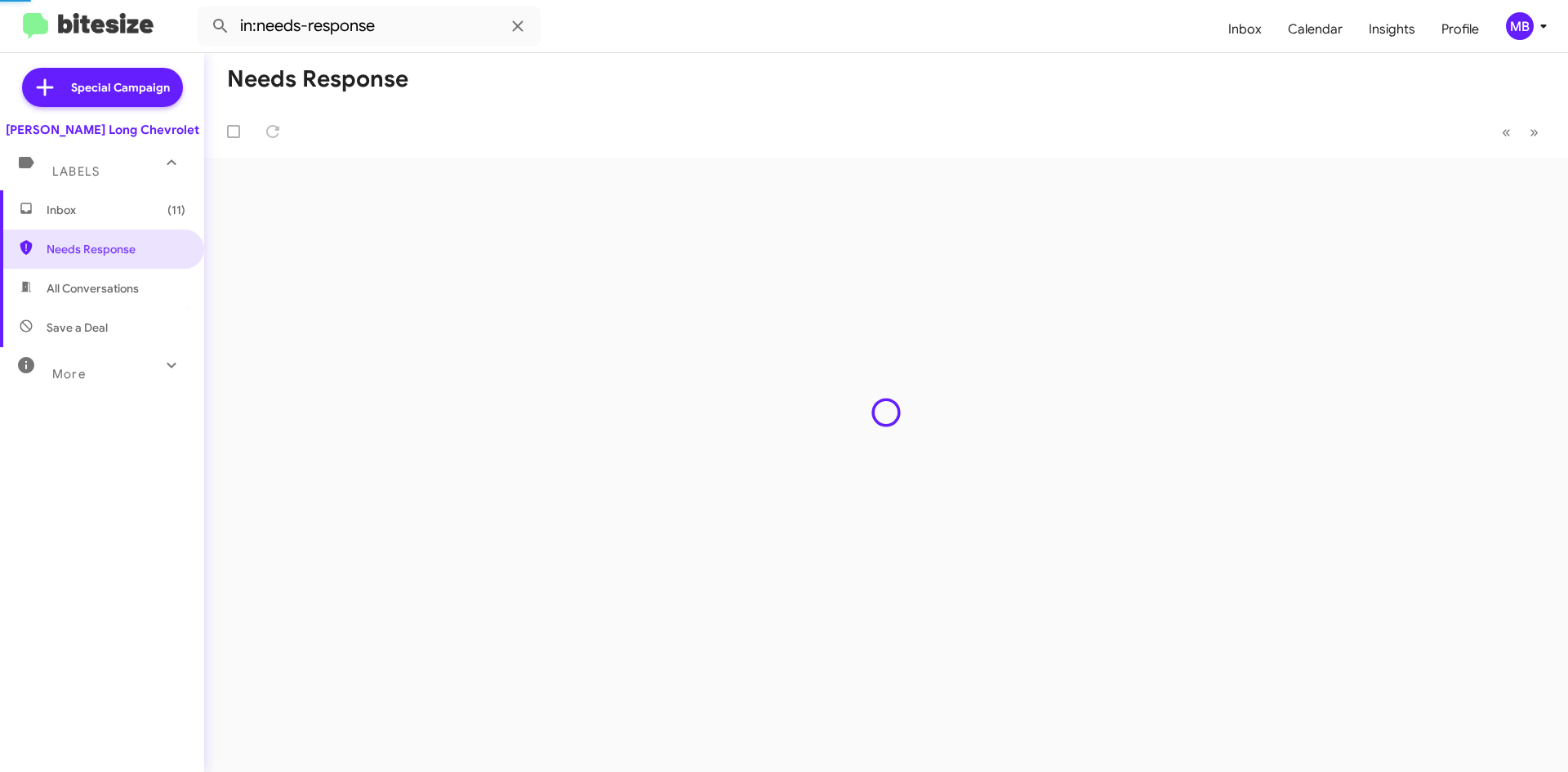
click at [141, 227] on span "Inbox (11)" at bounding box center [102, 210] width 204 height 39
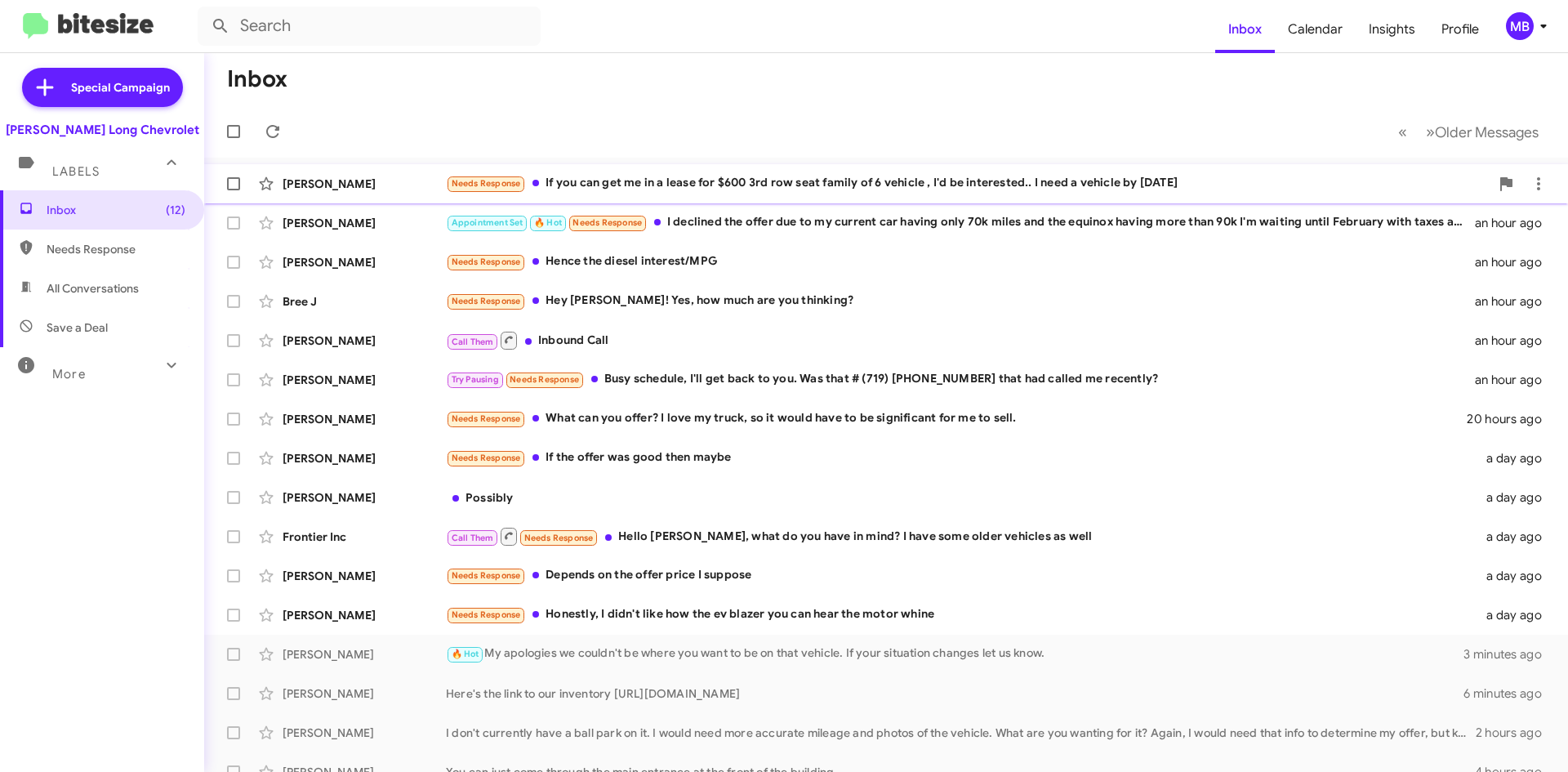
click at [980, 202] on span "[PERSON_NAME] Needs Response If you can get me in a lease for $600 3rd row seat…" at bounding box center [885, 184] width 1364 height 39
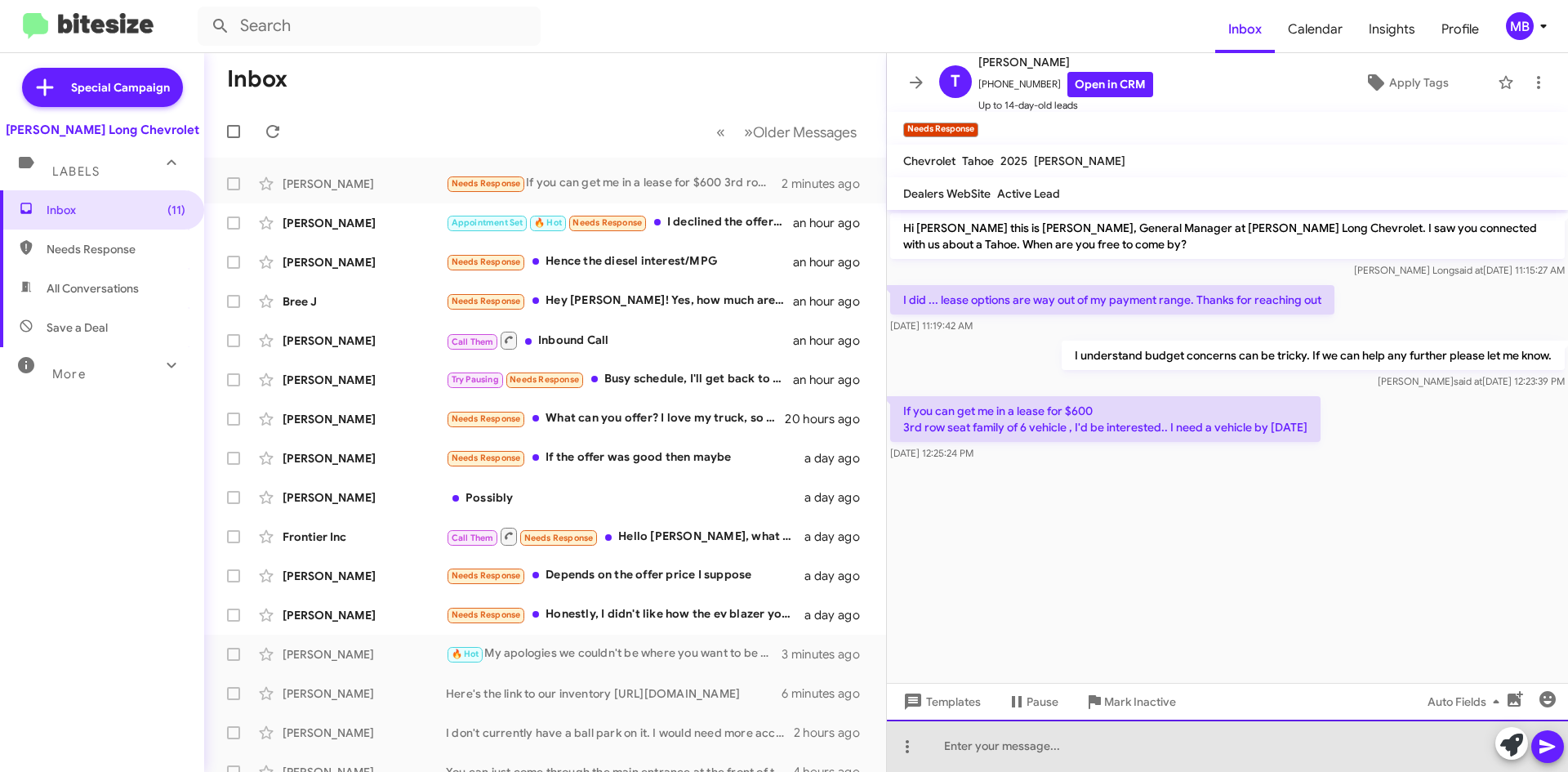
click at [1169, 736] on div at bounding box center [1228, 746] width 682 height 52
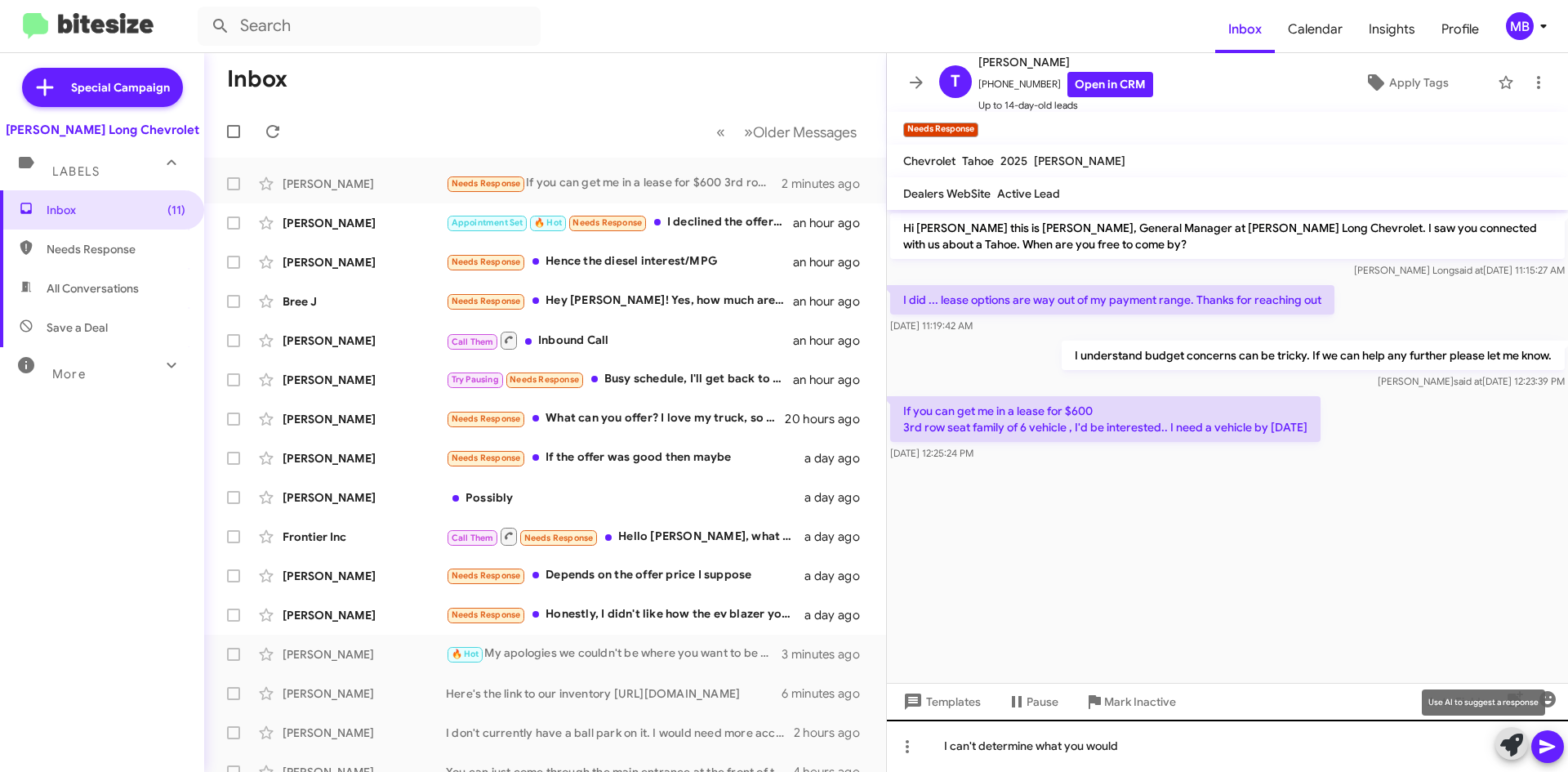
click at [1495, 726] on button at bounding box center [1511, 742] width 33 height 33
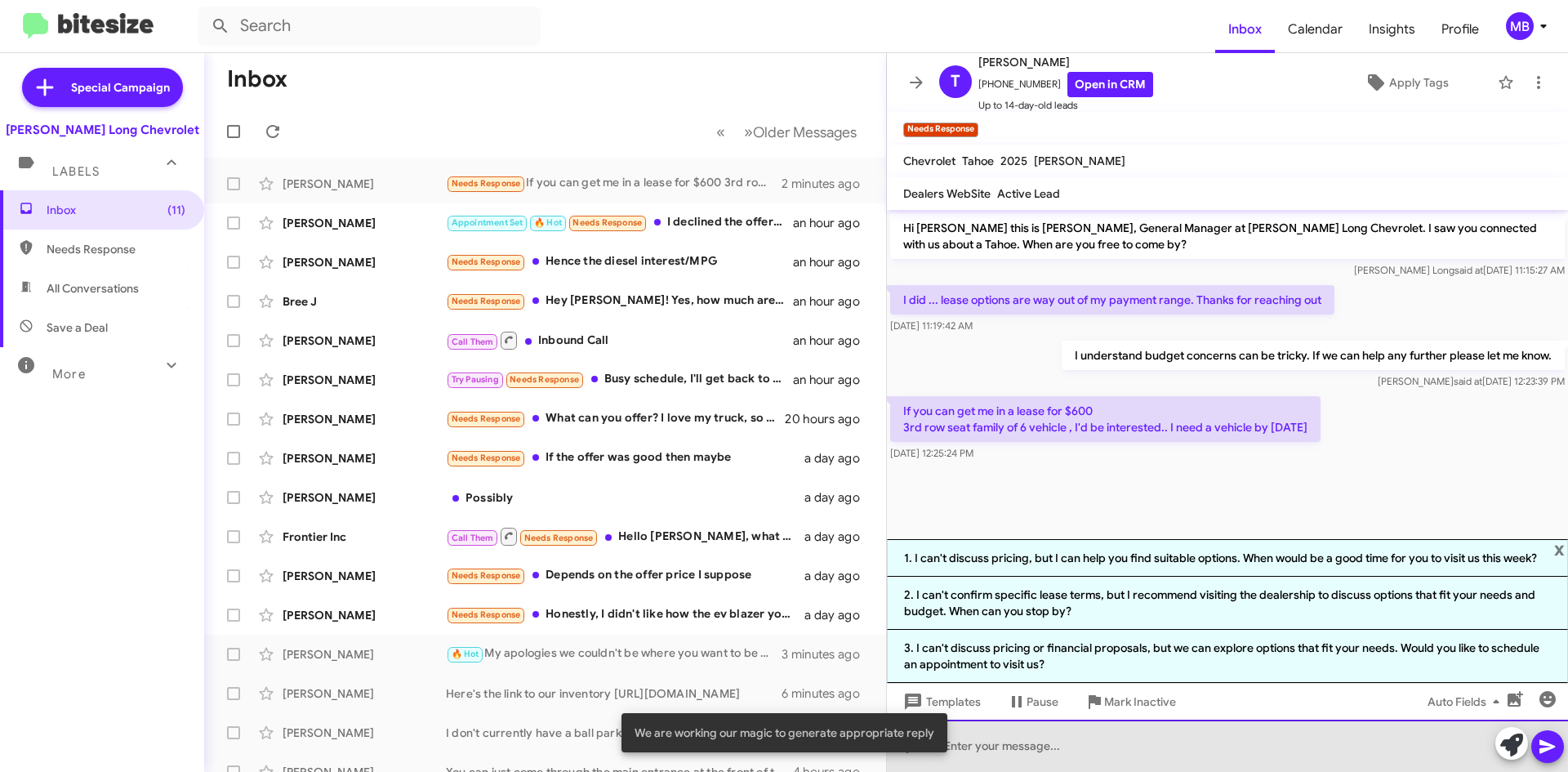
drag, startPoint x: 1263, startPoint y: 770, endPoint x: 1275, endPoint y: 772, distance: 12.2
click at [1275, 771] on html "Inbox Calendar Insights Profile MB Special Campaign [PERSON_NAME] Long Chevrole…" at bounding box center [784, 386] width 1568 height 772
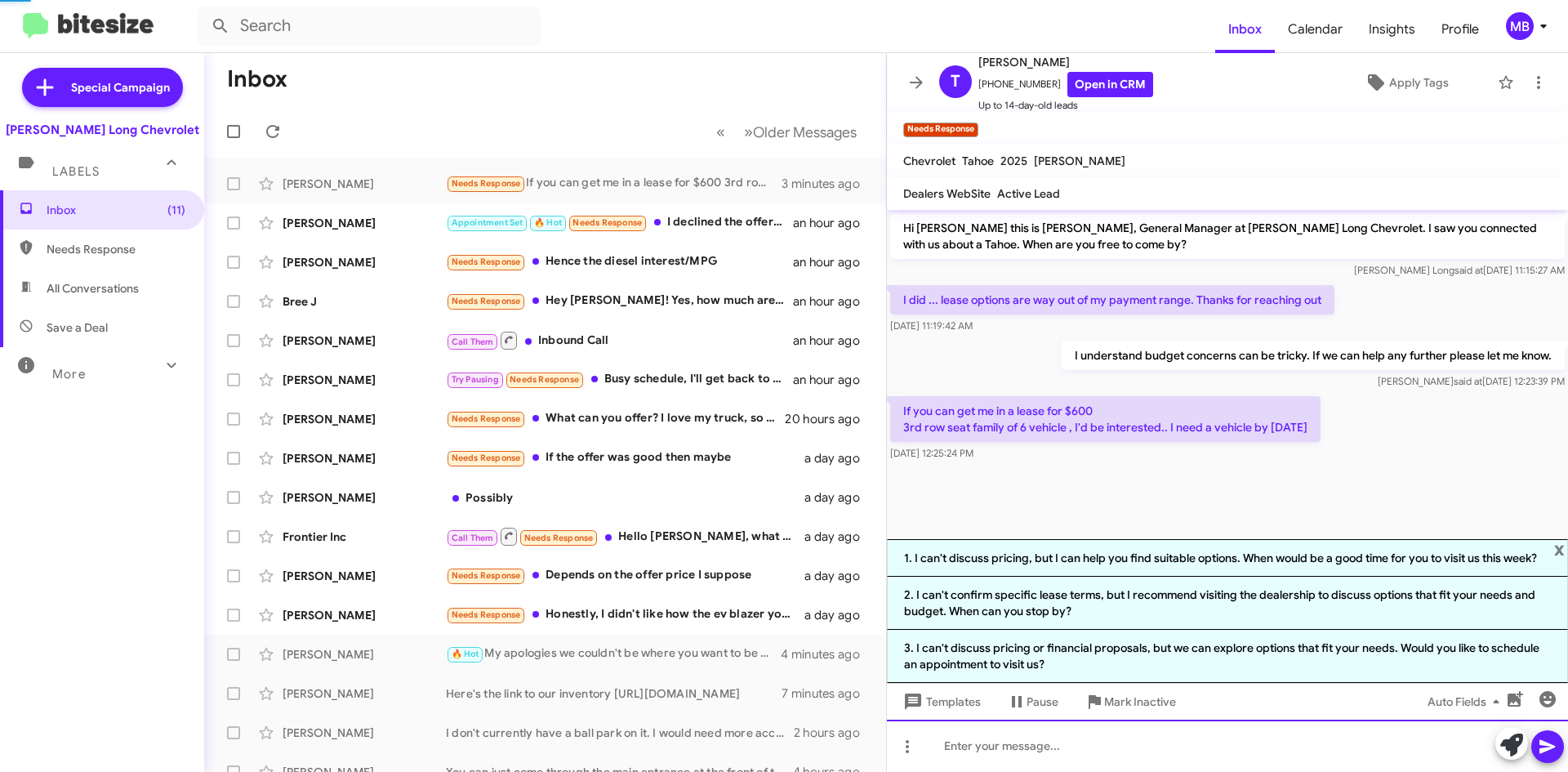
scroll to position [18, 0]
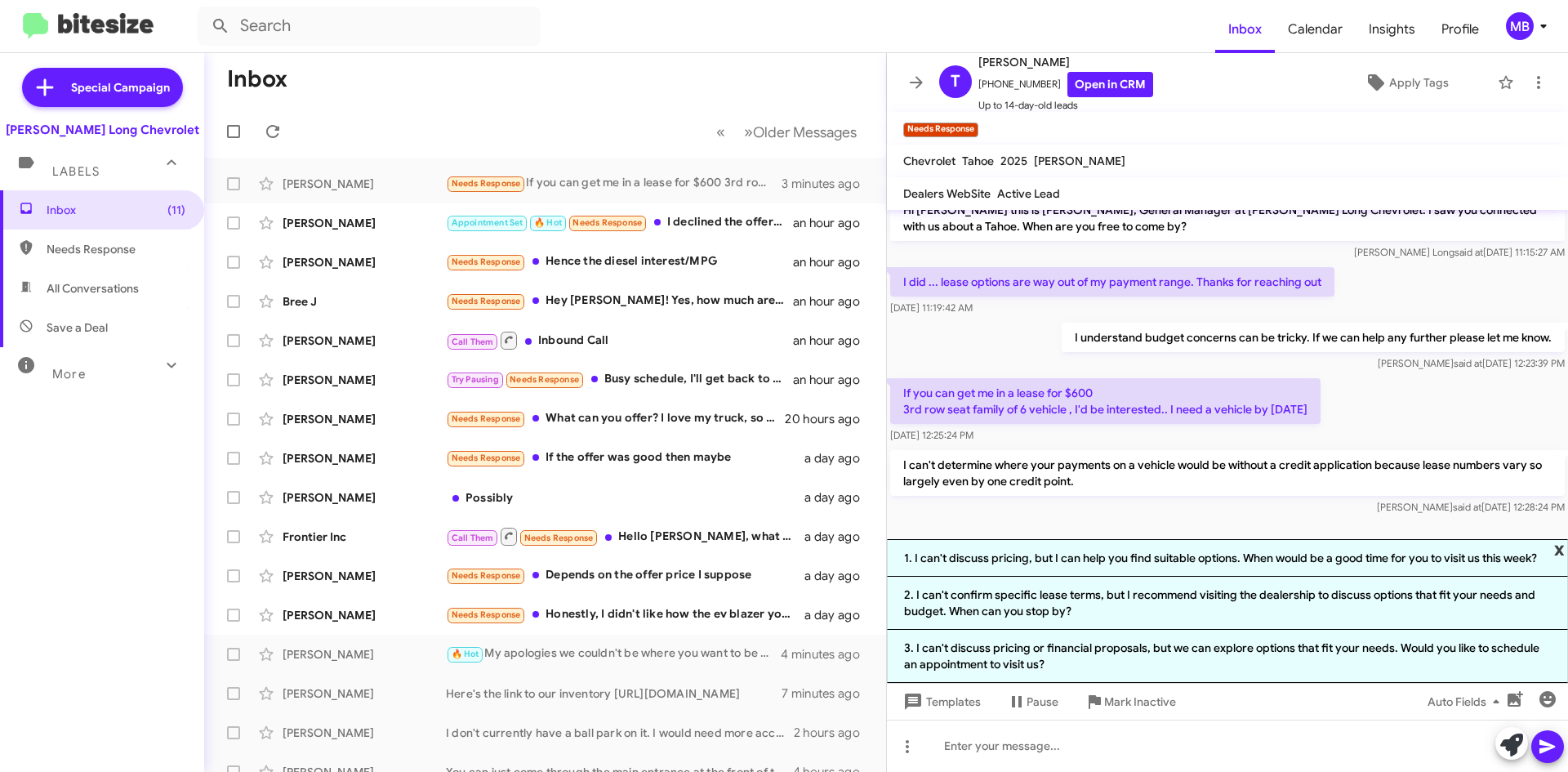
click at [1562, 550] on span "x" at bounding box center [1559, 549] width 10 height 20
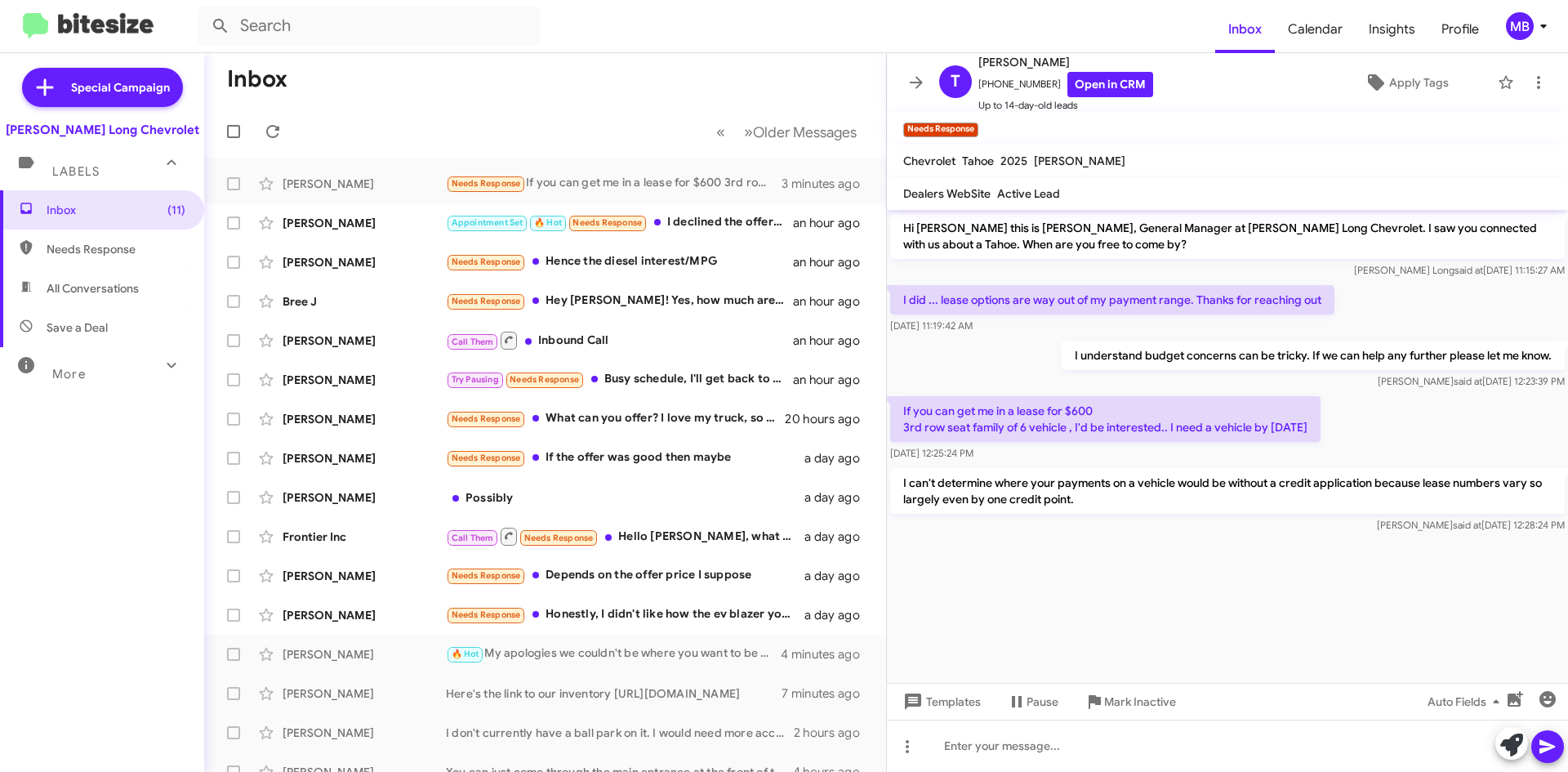
click at [141, 241] on span "Needs Response" at bounding box center [116, 249] width 139 height 16
type input "in:needs-response"
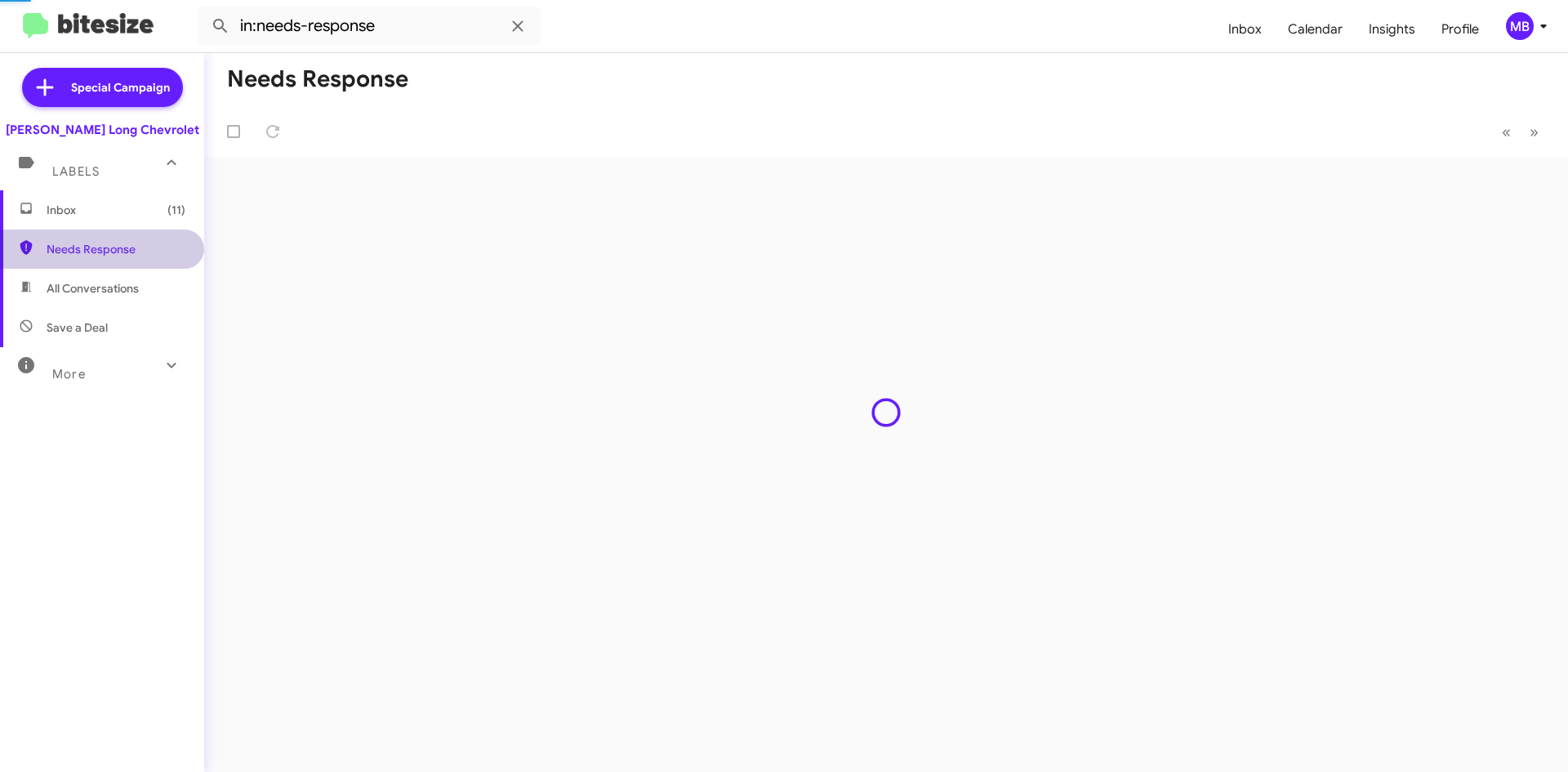
click at [141, 218] on span "Inbox (11)" at bounding box center [102, 210] width 204 height 39
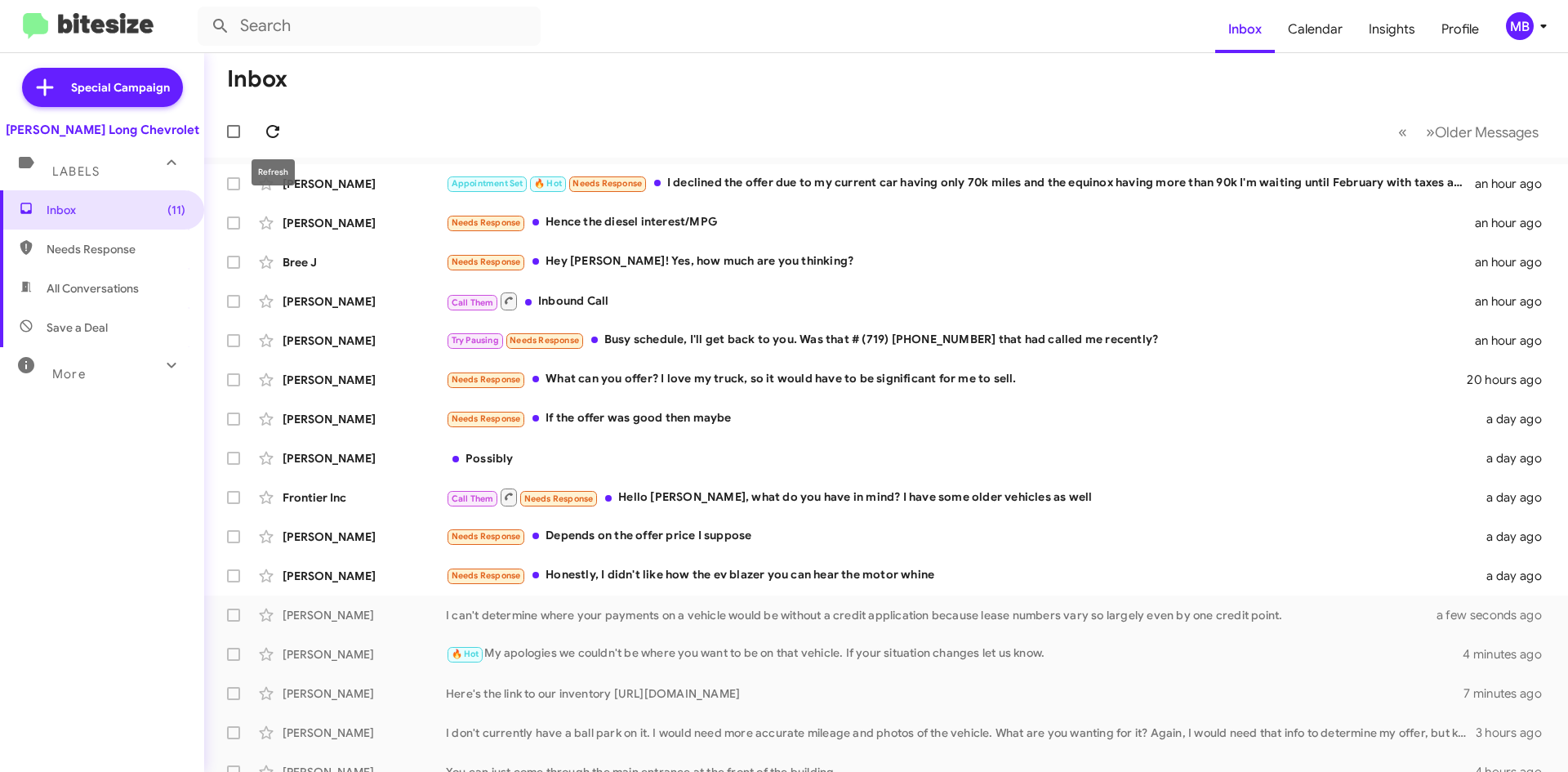
click at [281, 141] on button at bounding box center [272, 131] width 33 height 33
click at [537, 610] on div "I can't determine where your payments on a vehicle would be without a credit ap…" at bounding box center [968, 614] width 1043 height 16
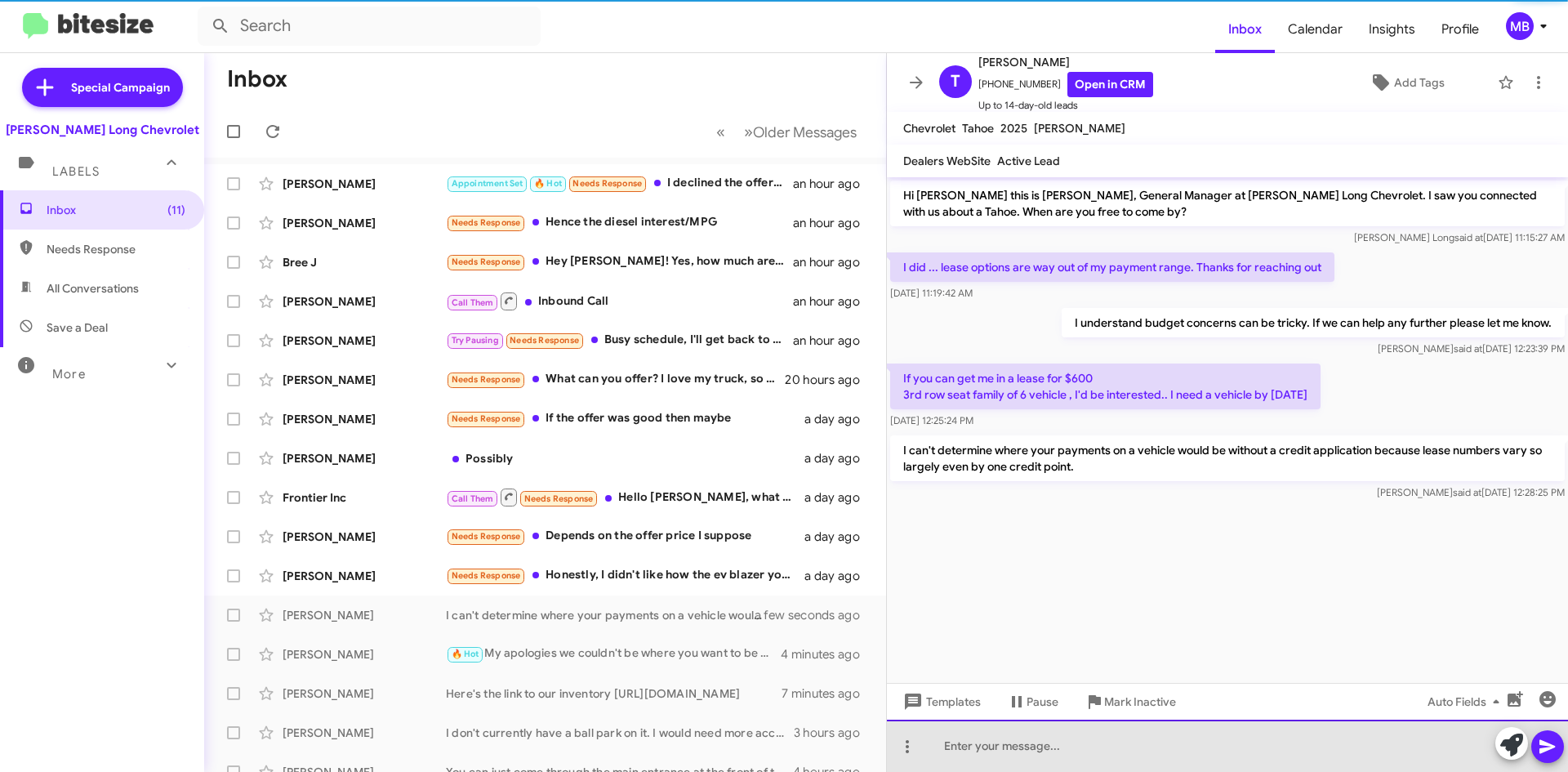
click at [1197, 739] on div at bounding box center [1228, 746] width 682 height 52
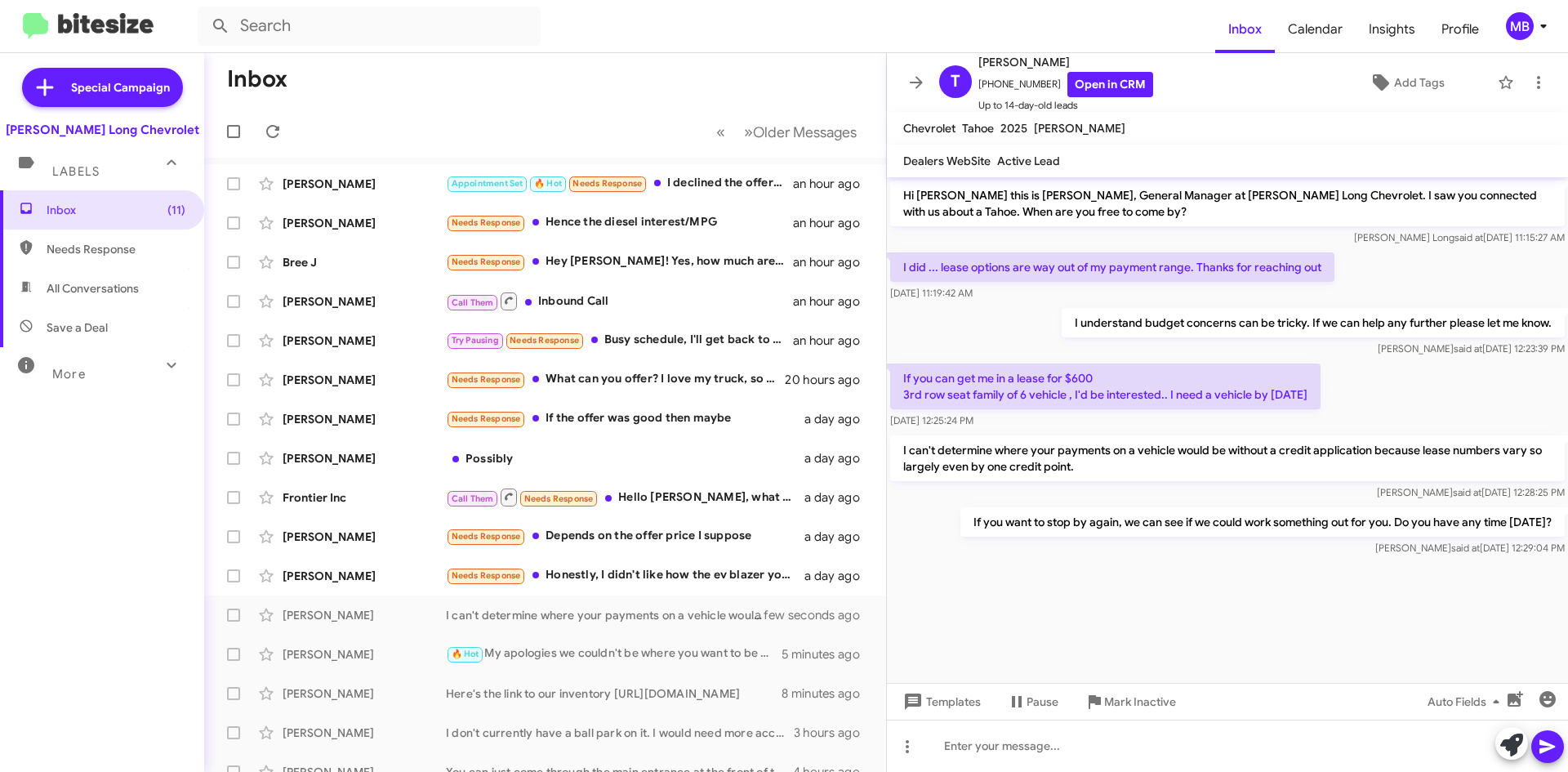
click at [74, 243] on span "Needs Response" at bounding box center [116, 249] width 139 height 16
type input "in:needs-response"
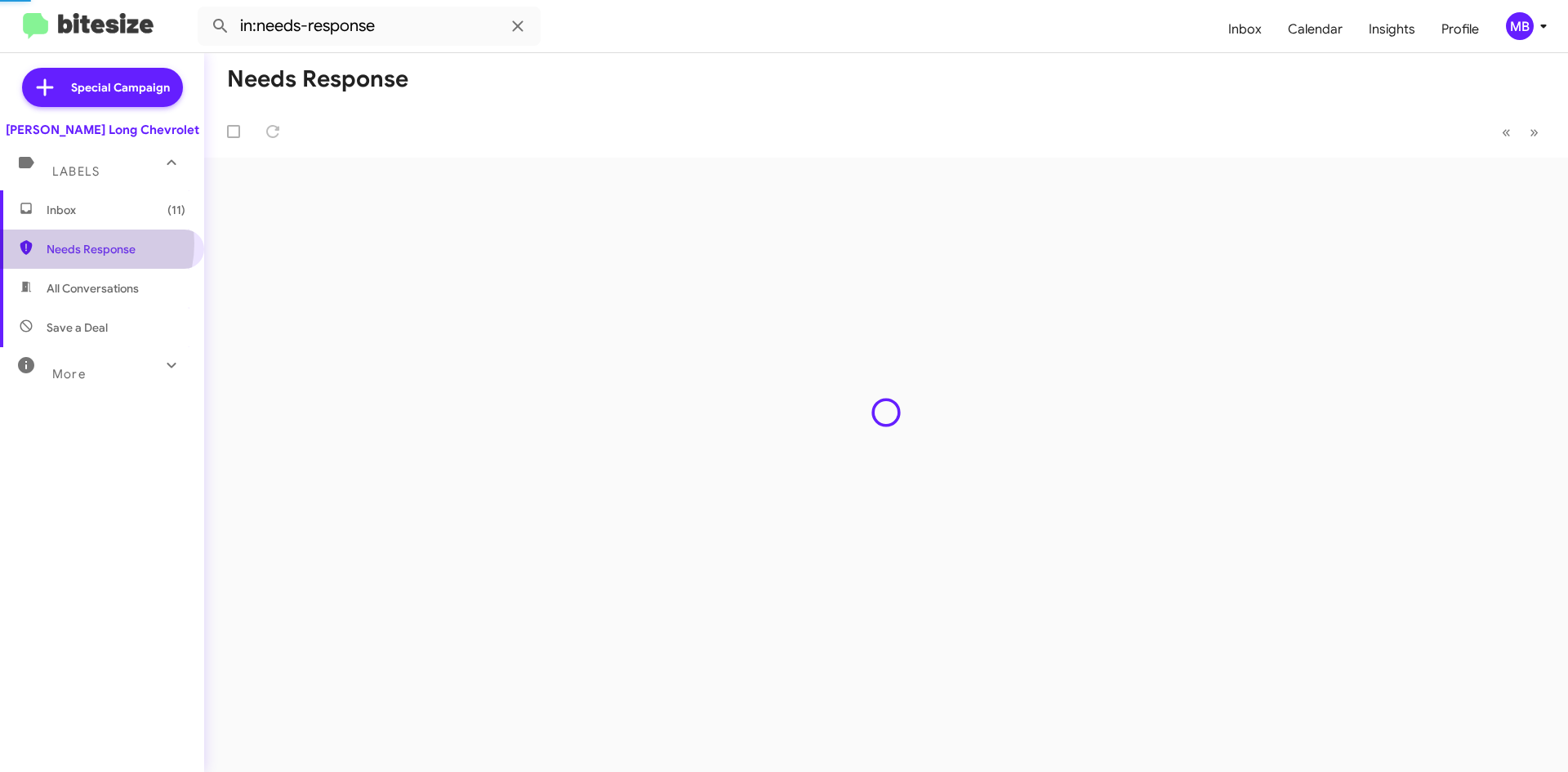
click at [80, 220] on span "Inbox (11)" at bounding box center [102, 210] width 204 height 39
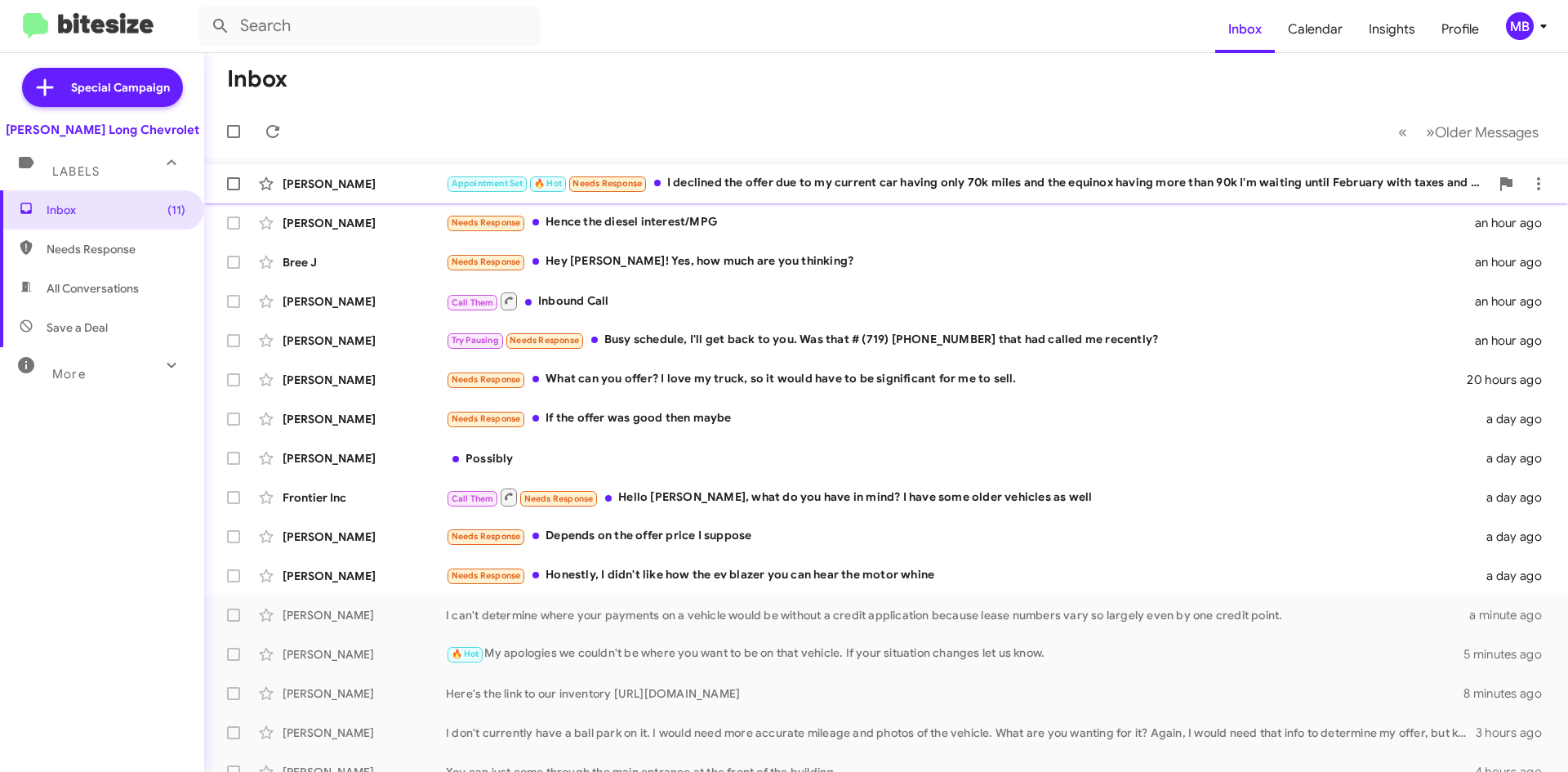
click at [1035, 168] on div "[PERSON_NAME] Appointment Set 🔥 Hot Needs Response I declined the offer due to …" at bounding box center [885, 183] width 1338 height 33
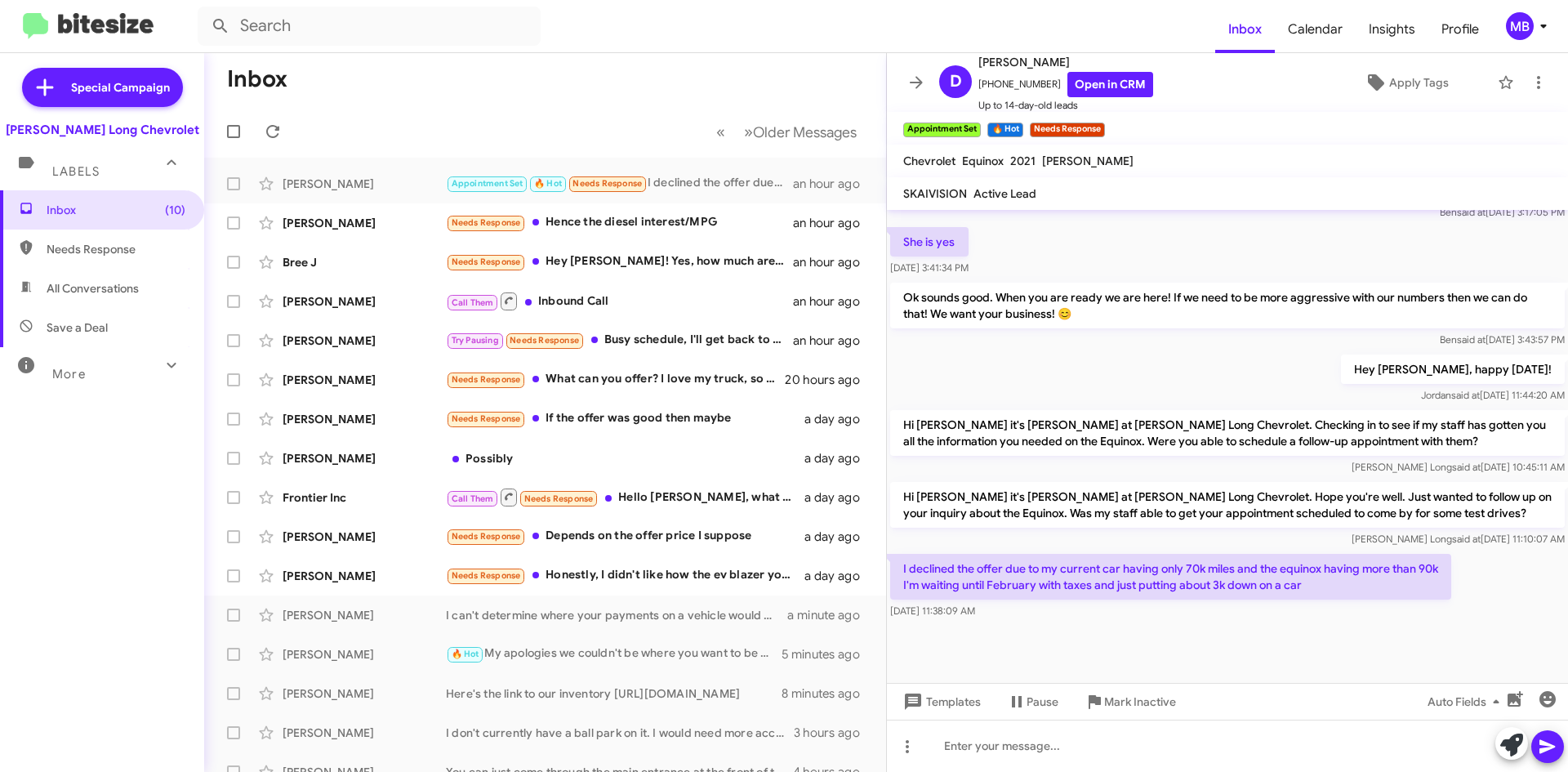
scroll to position [849, 0]
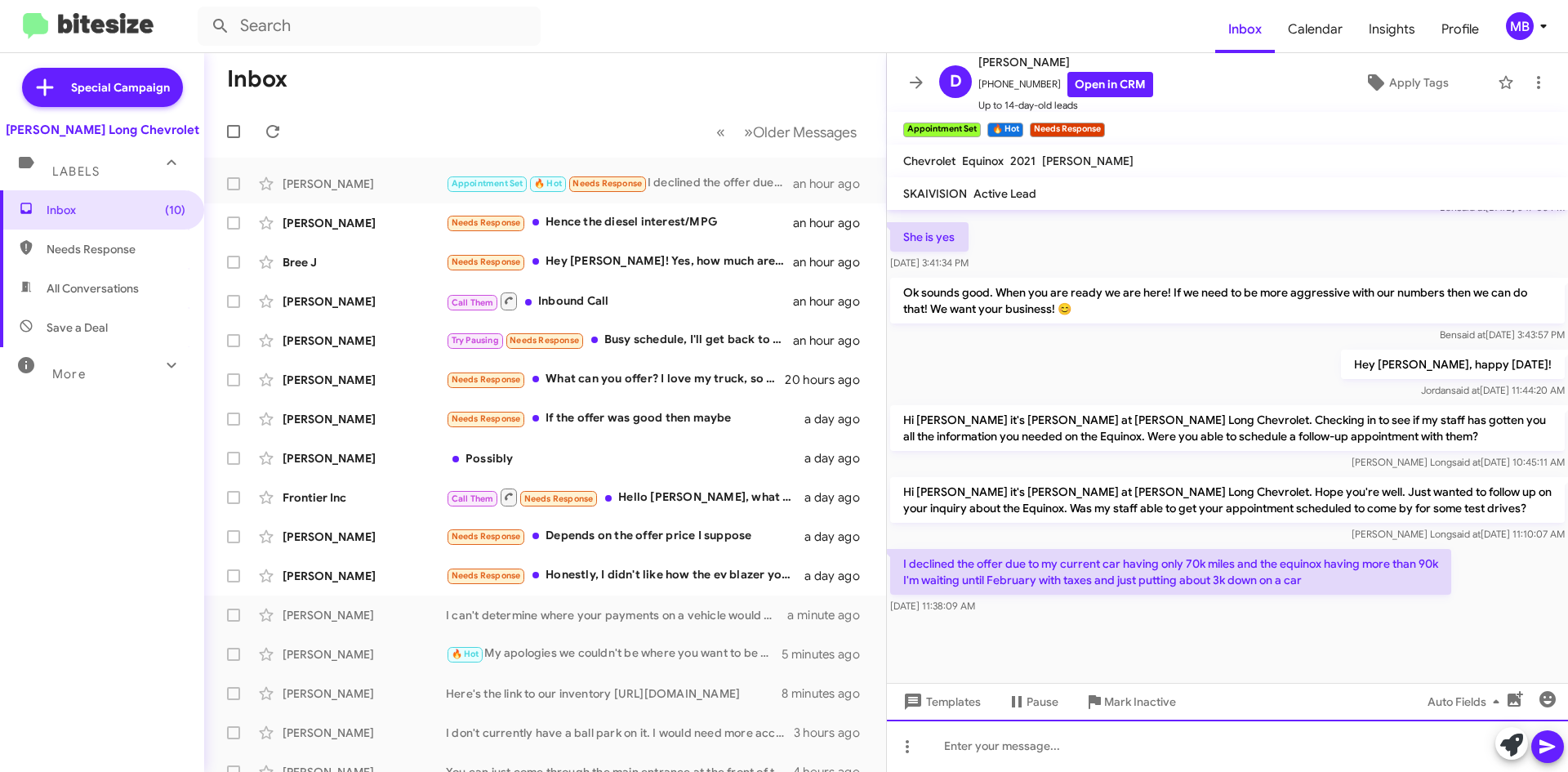
click at [1205, 748] on div at bounding box center [1228, 746] width 682 height 52
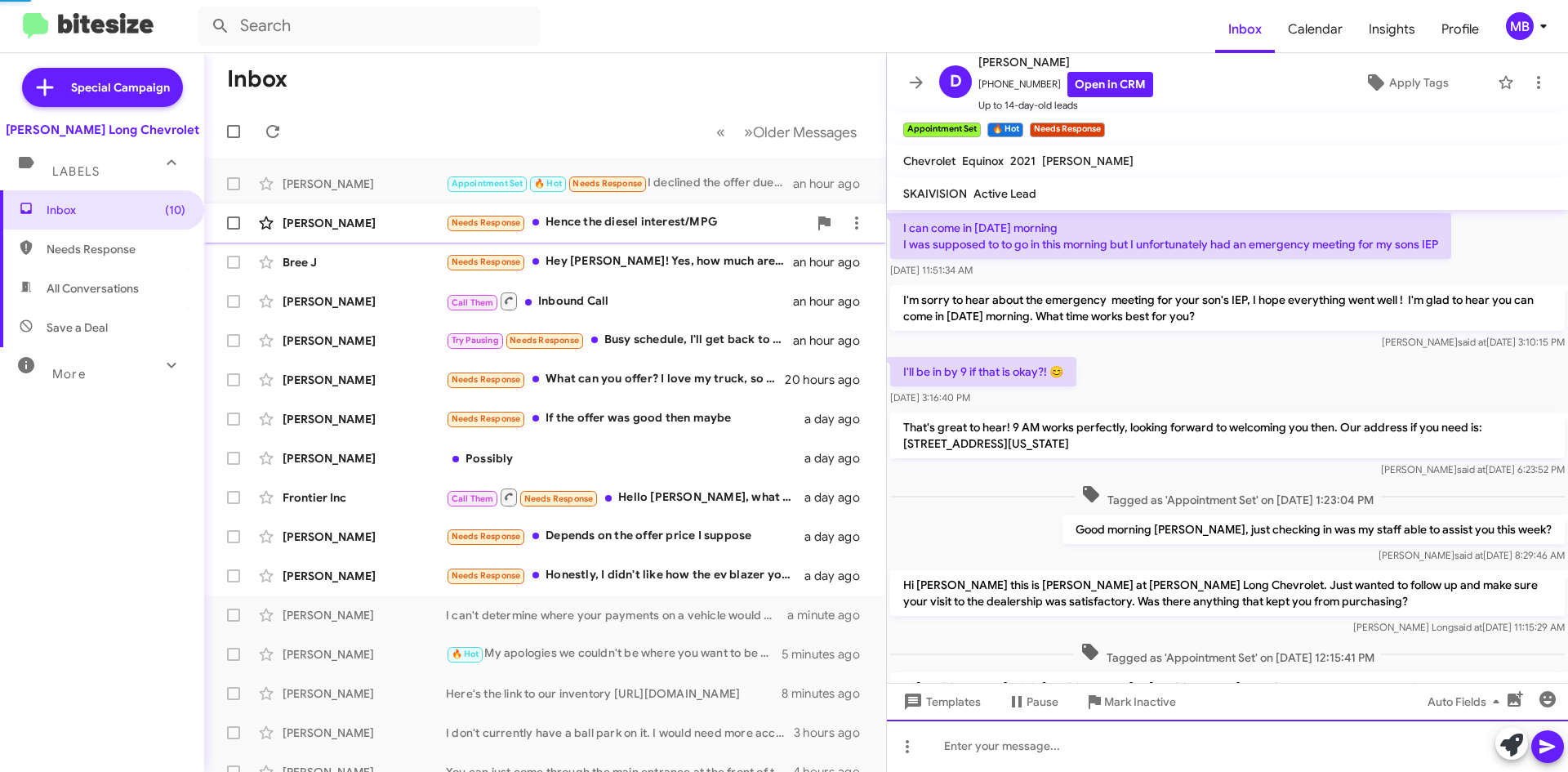
scroll to position [81, 0]
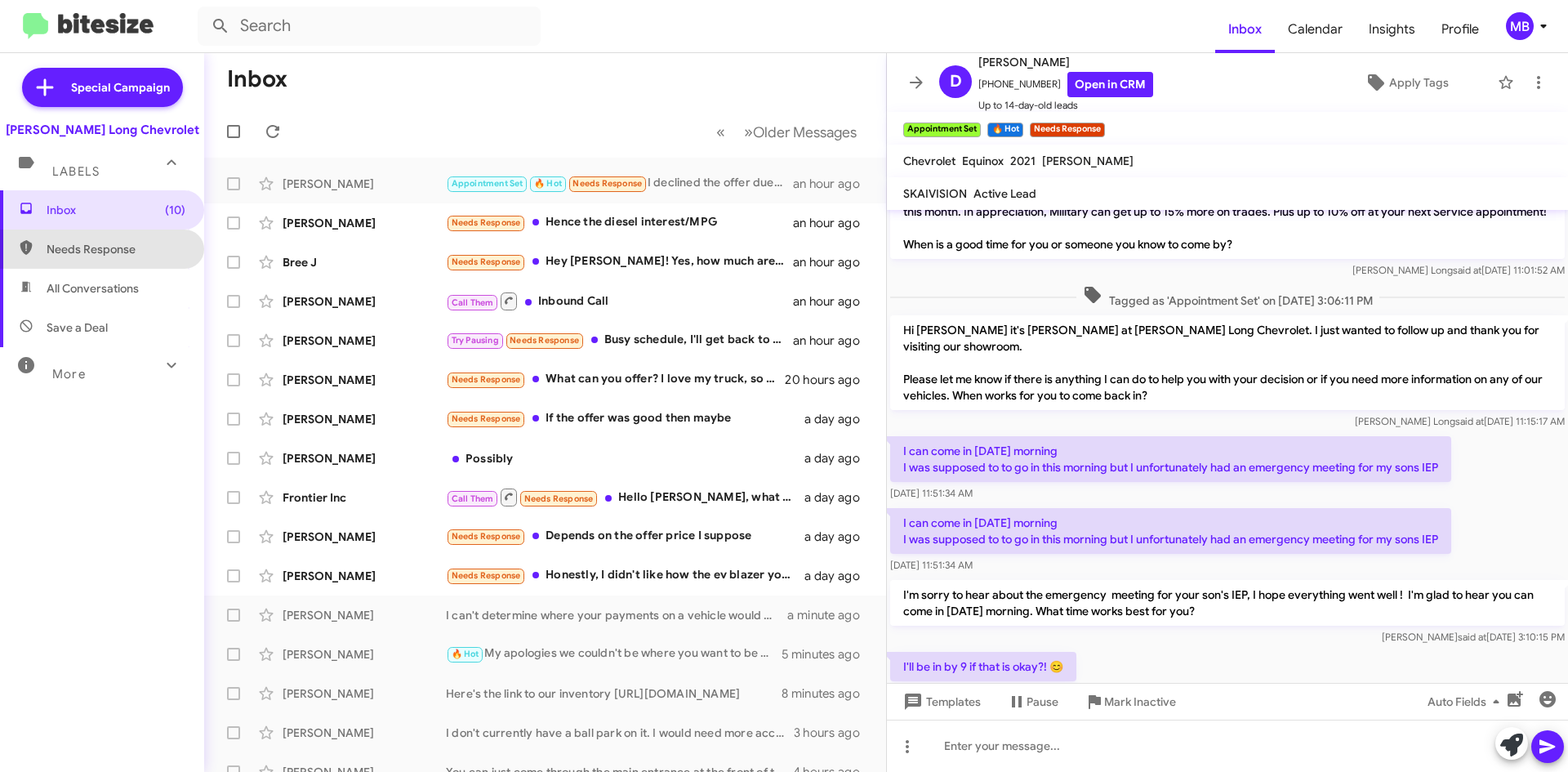
click at [134, 240] on span "Needs Response" at bounding box center [102, 249] width 204 height 39
type input "in:needs-response"
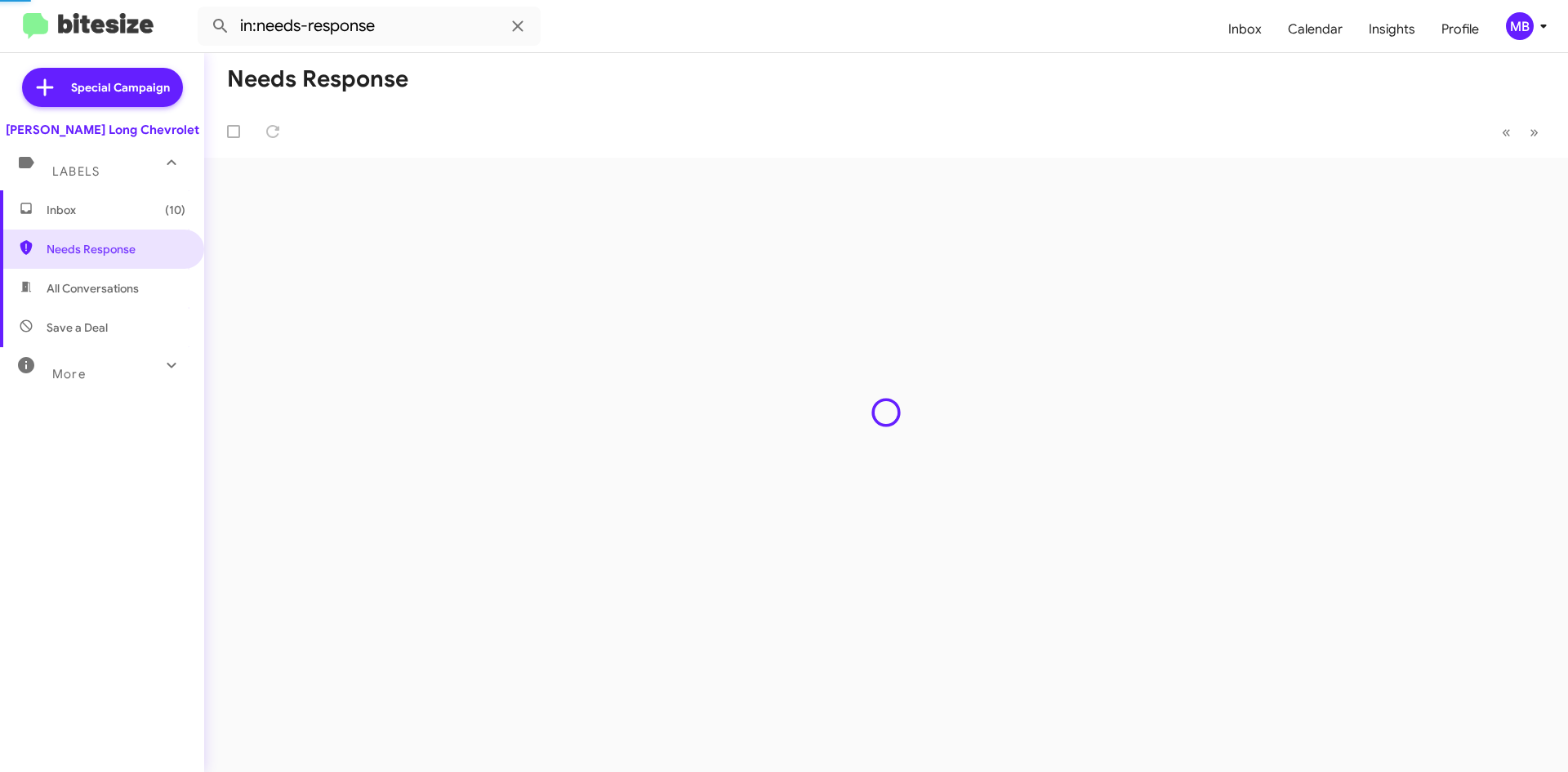
click at [133, 214] on span "Inbox (10)" at bounding box center [116, 209] width 139 height 16
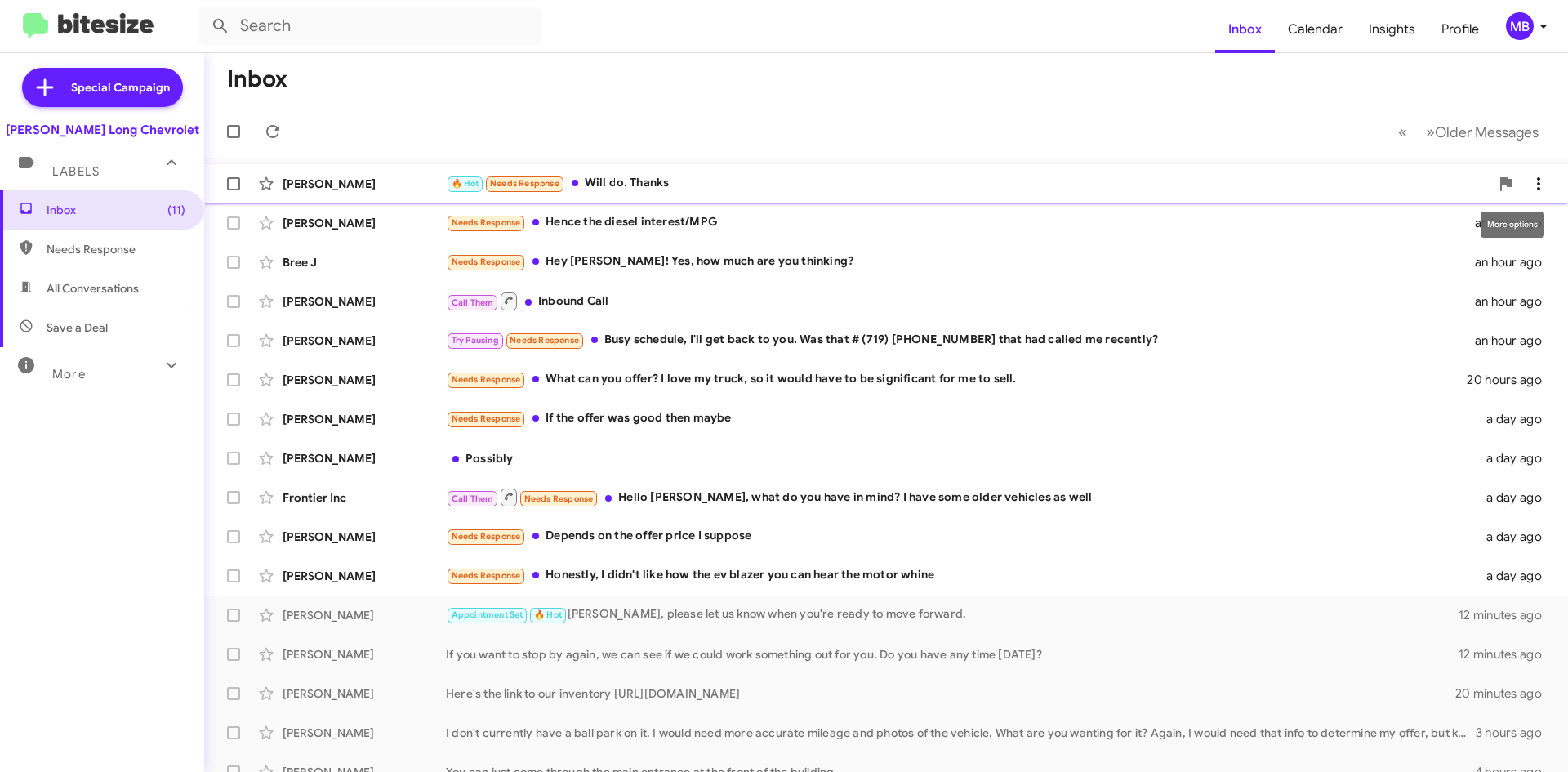
click at [1529, 190] on icon at bounding box center [1538, 183] width 20 height 20
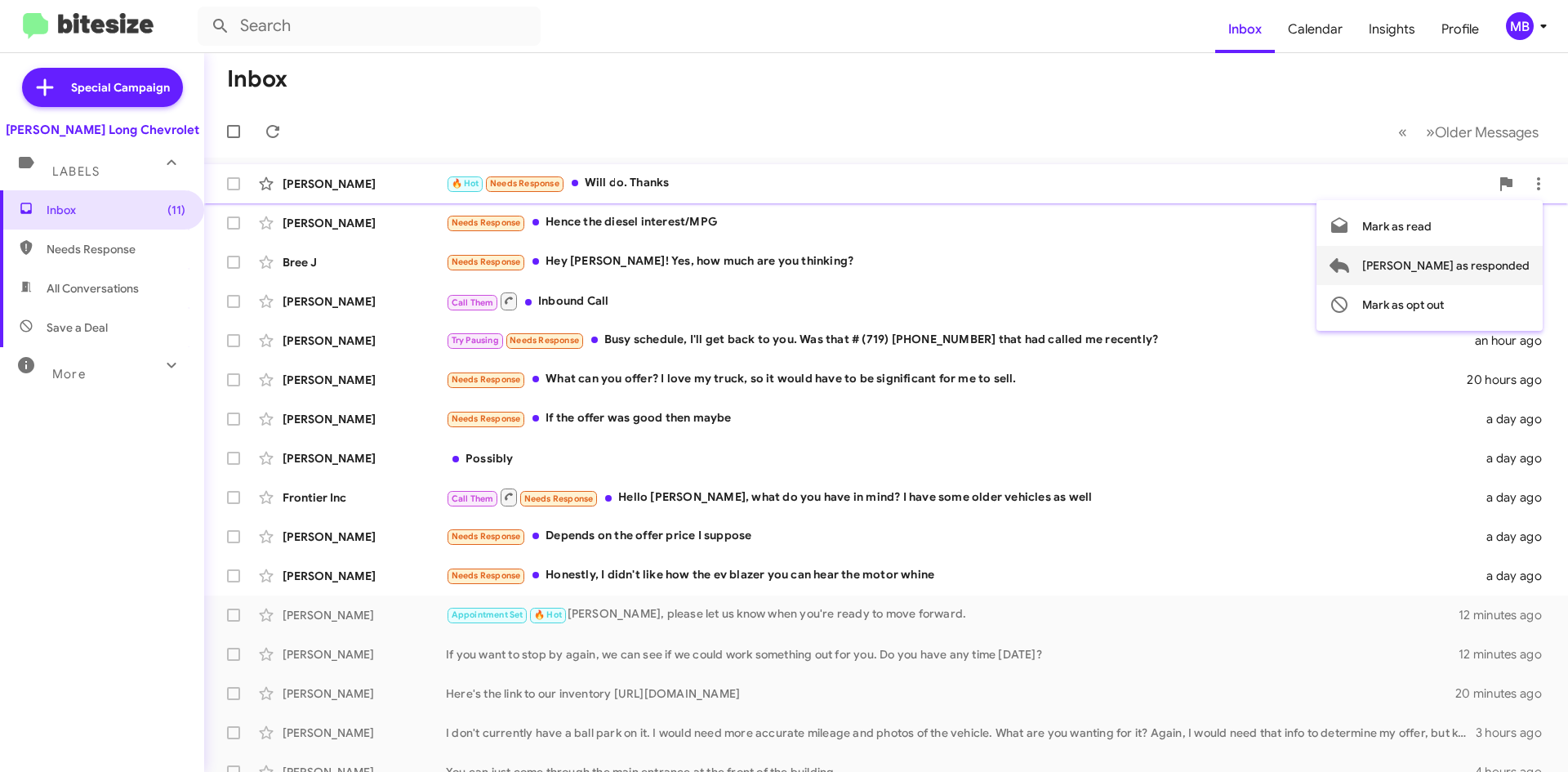
drag, startPoint x: 1497, startPoint y: 262, endPoint x: 1476, endPoint y: 261, distance: 21.0
click at [1497, 261] on span "[PERSON_NAME] as responded" at bounding box center [1446, 265] width 167 height 39
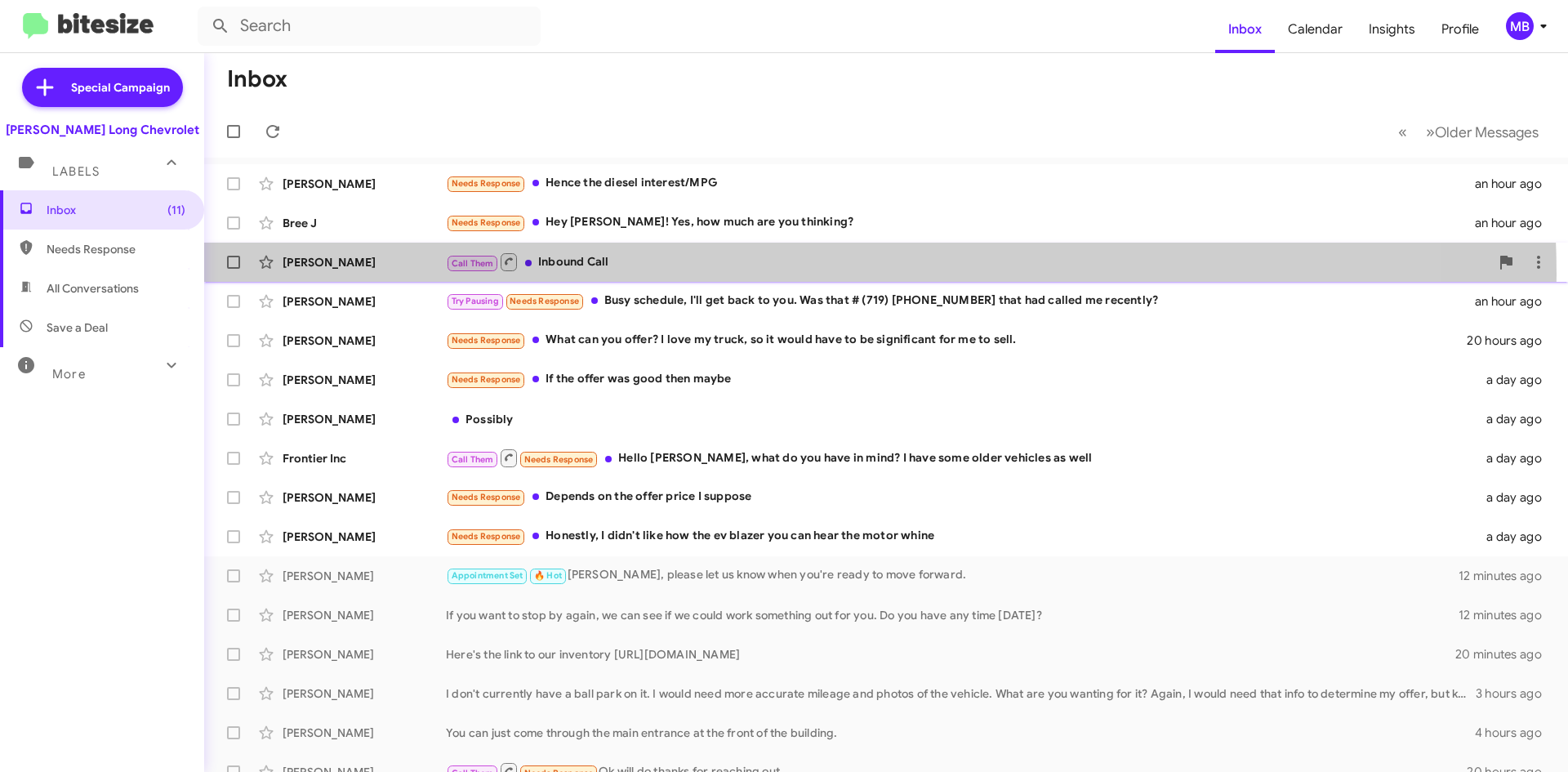
click at [772, 275] on div "[PERSON_NAME] Call Them Inbound Call an hour ago" at bounding box center [885, 262] width 1338 height 33
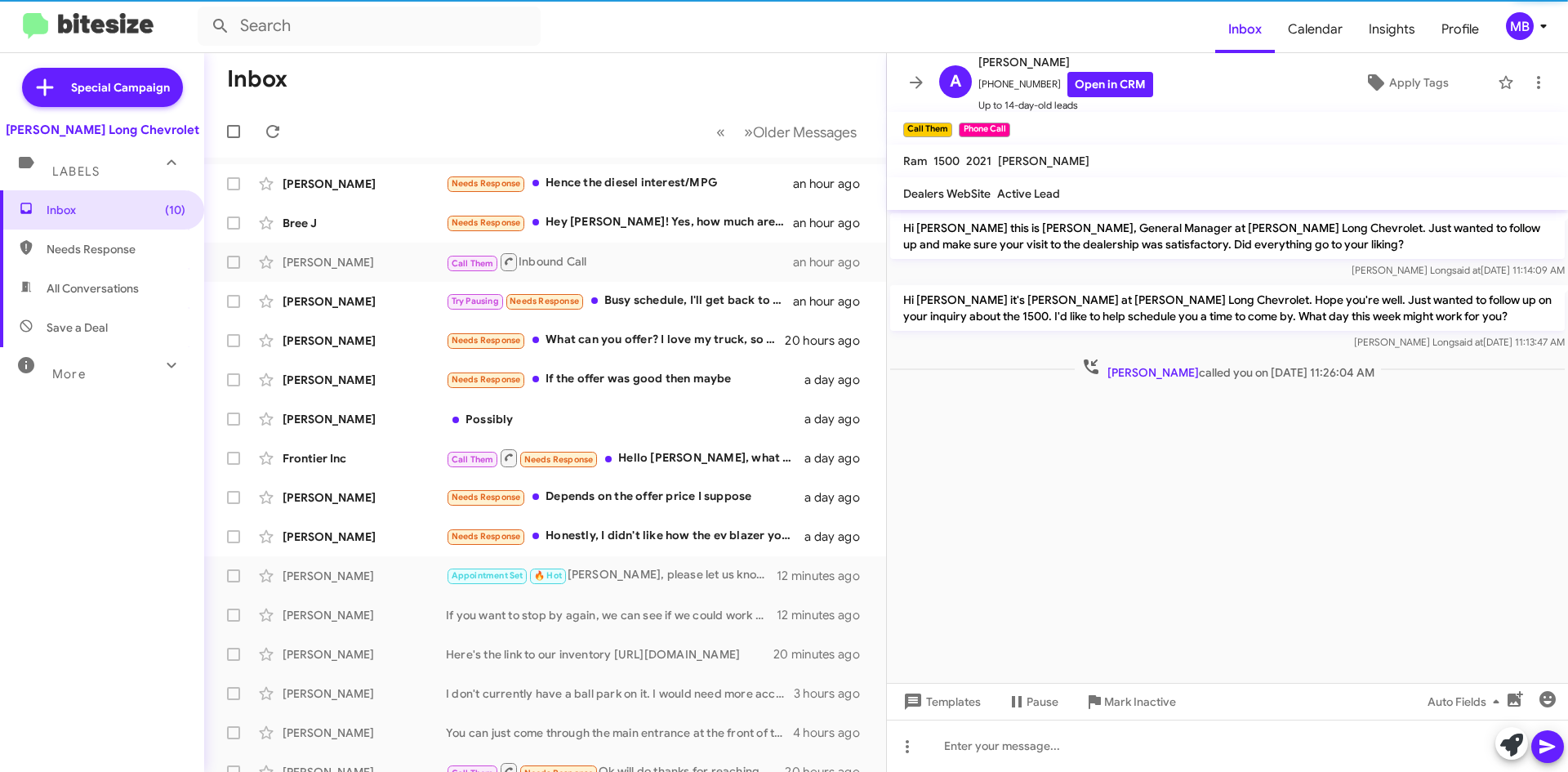
click at [80, 236] on span "Needs Response" at bounding box center [102, 249] width 204 height 39
type input "in:needs-response"
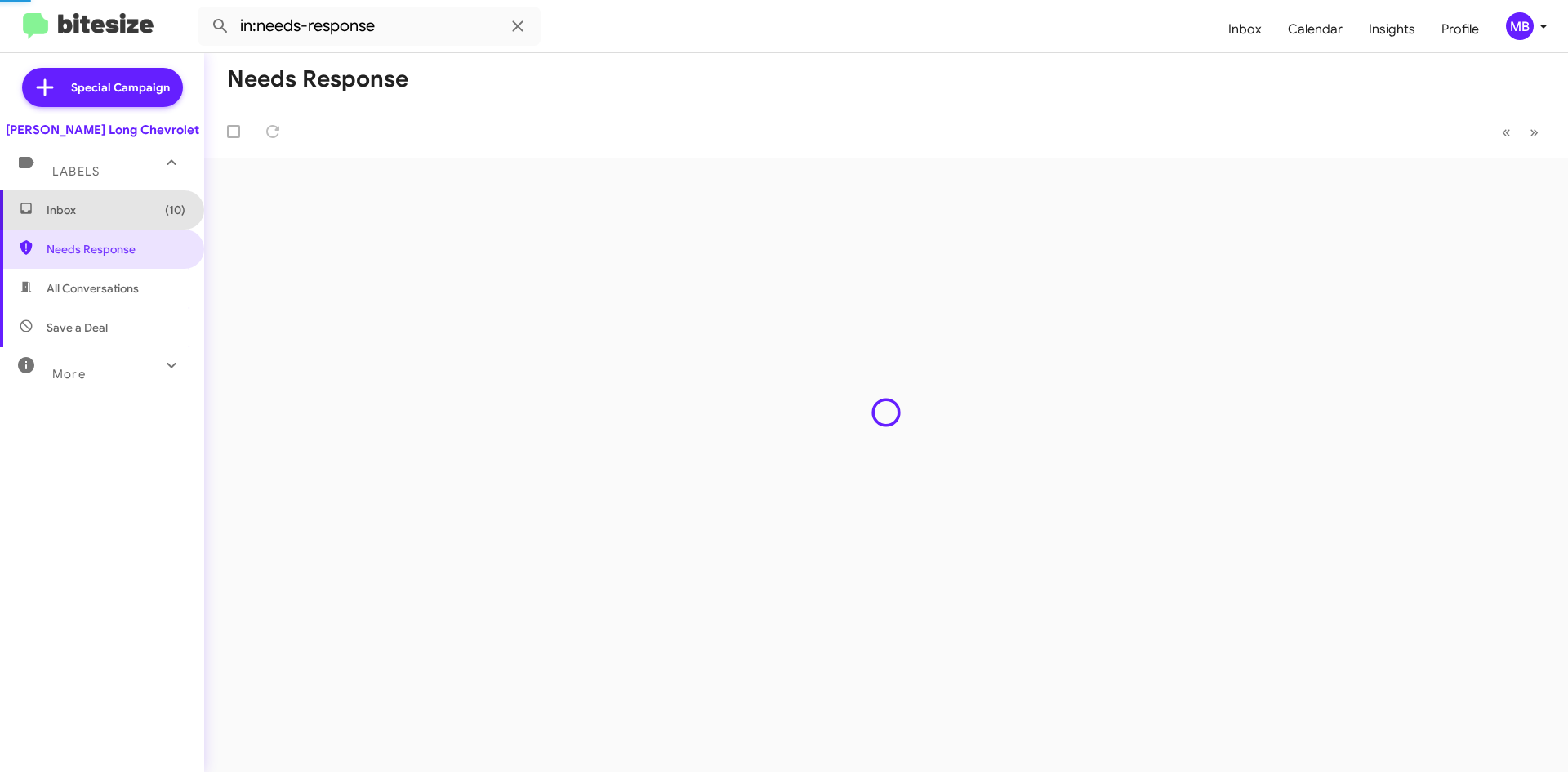
click at [108, 214] on span "Inbox (10)" at bounding box center [116, 209] width 139 height 16
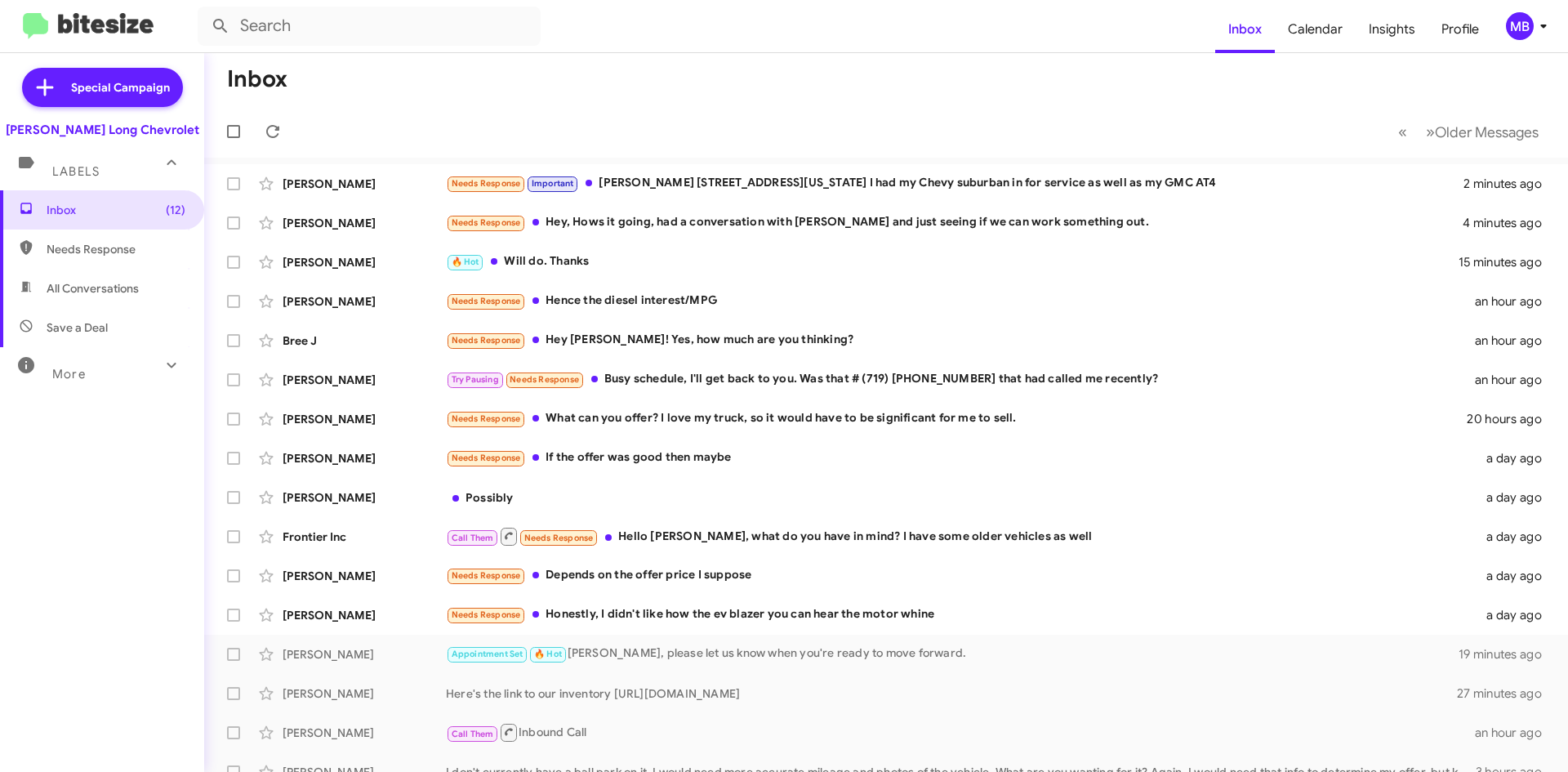
click at [290, 143] on mat-toolbar-row "« Previous » Next Older Messages" at bounding box center [885, 132] width 1364 height 52
click at [281, 129] on icon at bounding box center [272, 131] width 20 height 20
click at [285, 136] on span at bounding box center [272, 131] width 33 height 20
click at [275, 139] on icon at bounding box center [272, 131] width 20 height 20
click at [278, 139] on icon at bounding box center [272, 131] width 20 height 20
